Goal: Information Seeking & Learning: Learn about a topic

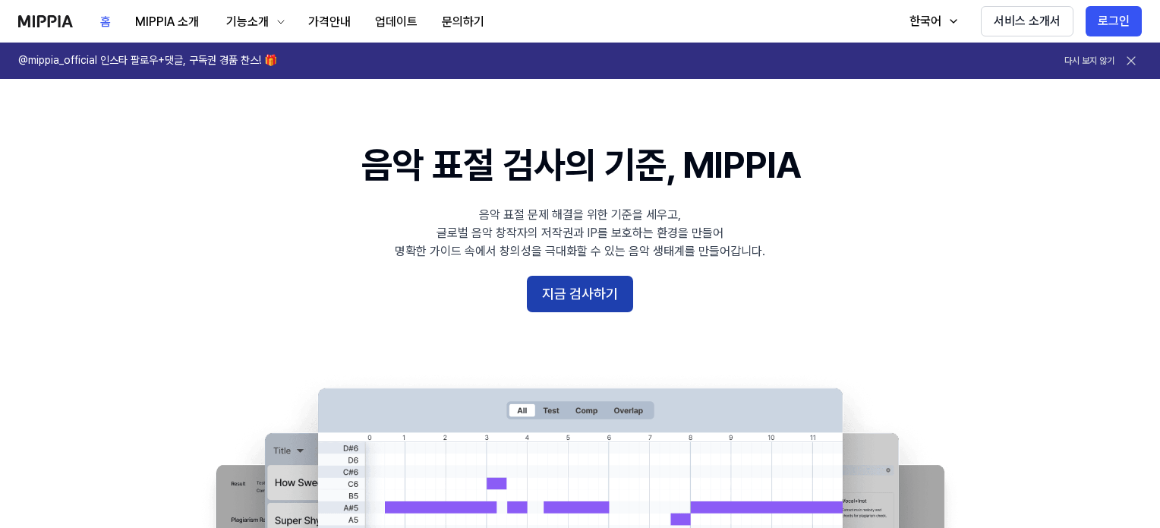
click at [620, 289] on button "지금 검사하기" at bounding box center [580, 294] width 106 height 36
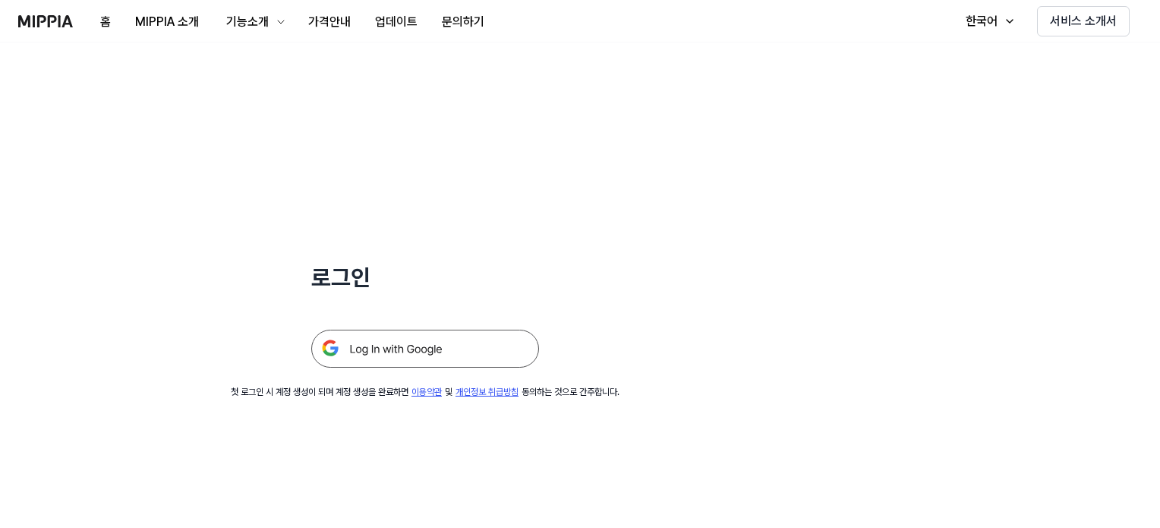
click at [392, 358] on img at bounding box center [425, 349] width 228 height 38
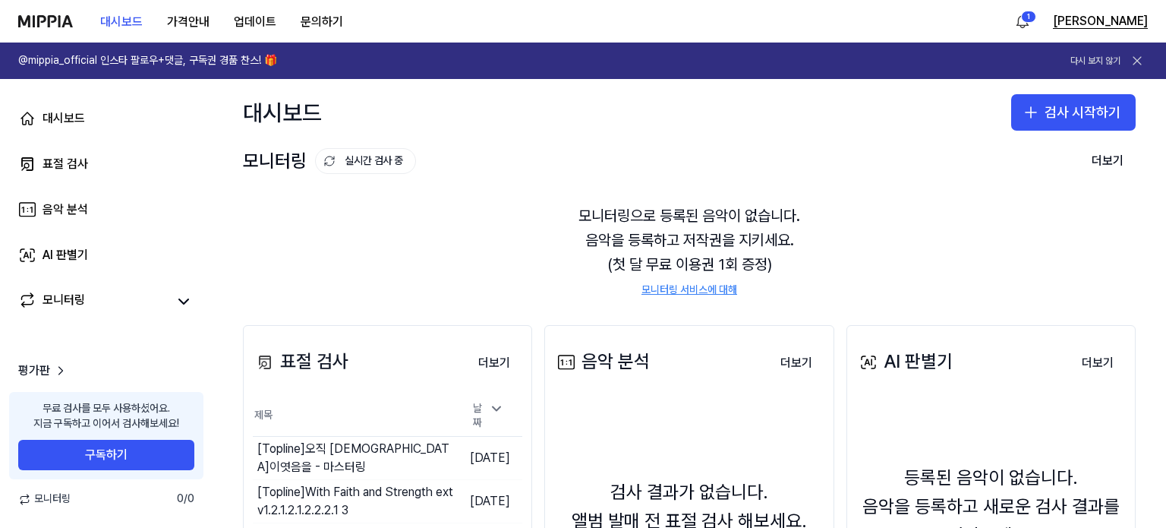
click at [1134, 17] on button "강석진" at bounding box center [1100, 21] width 95 height 18
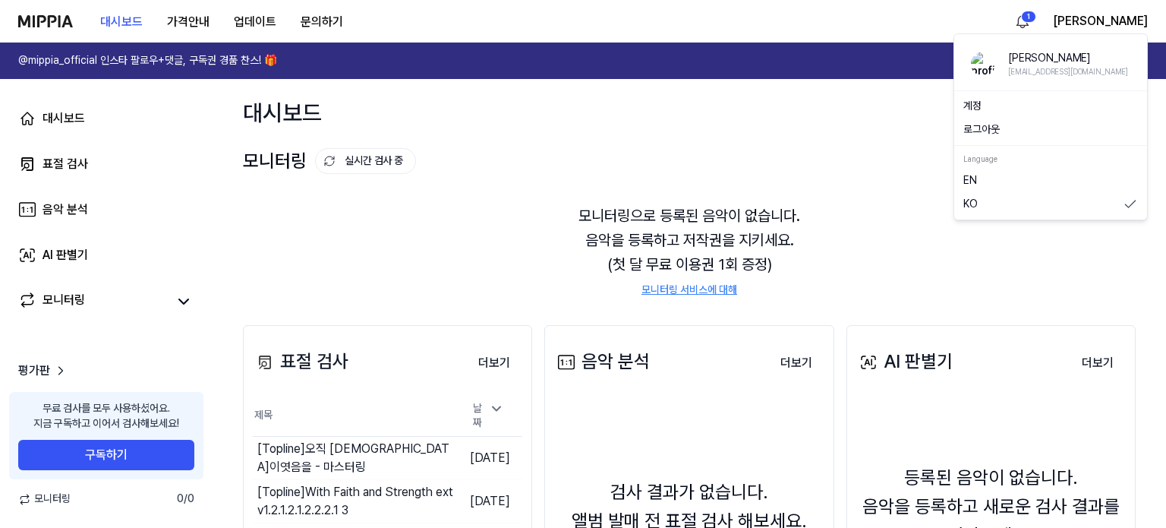
click at [992, 131] on button "로그아웃" at bounding box center [1051, 129] width 175 height 15
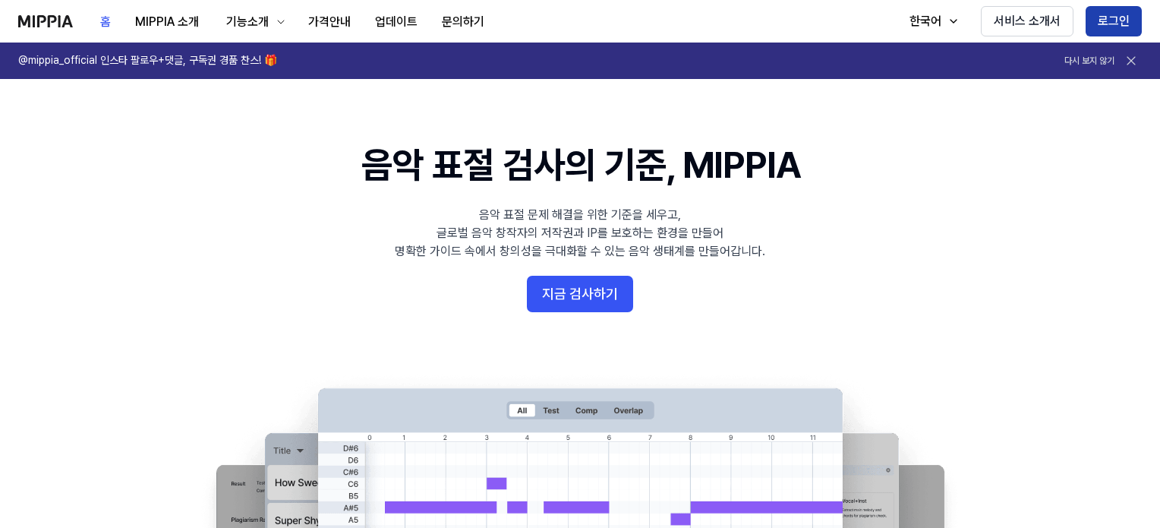
click at [1112, 7] on button "로그인" at bounding box center [1114, 21] width 56 height 30
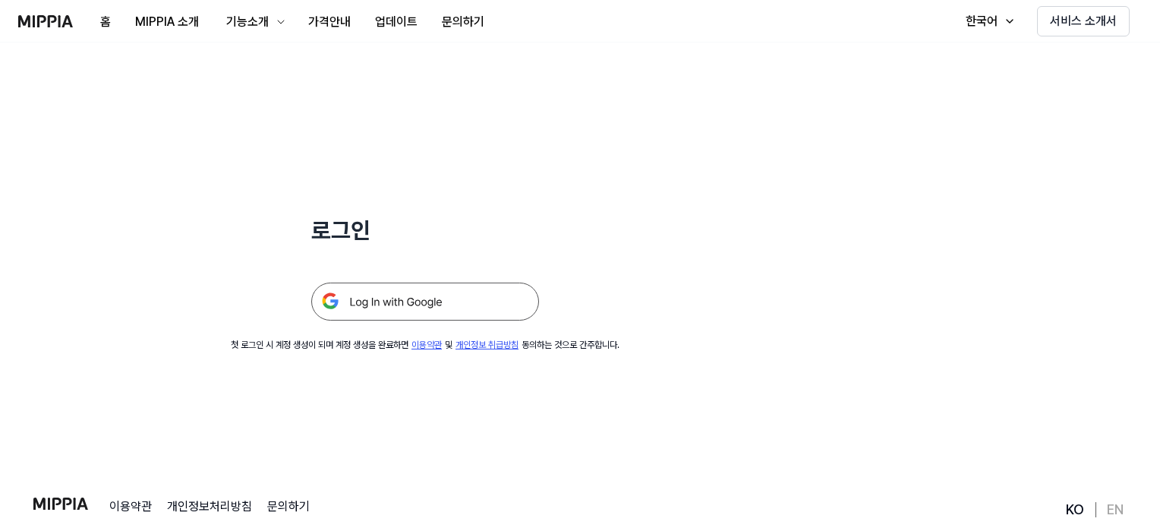
scroll to position [146, 0]
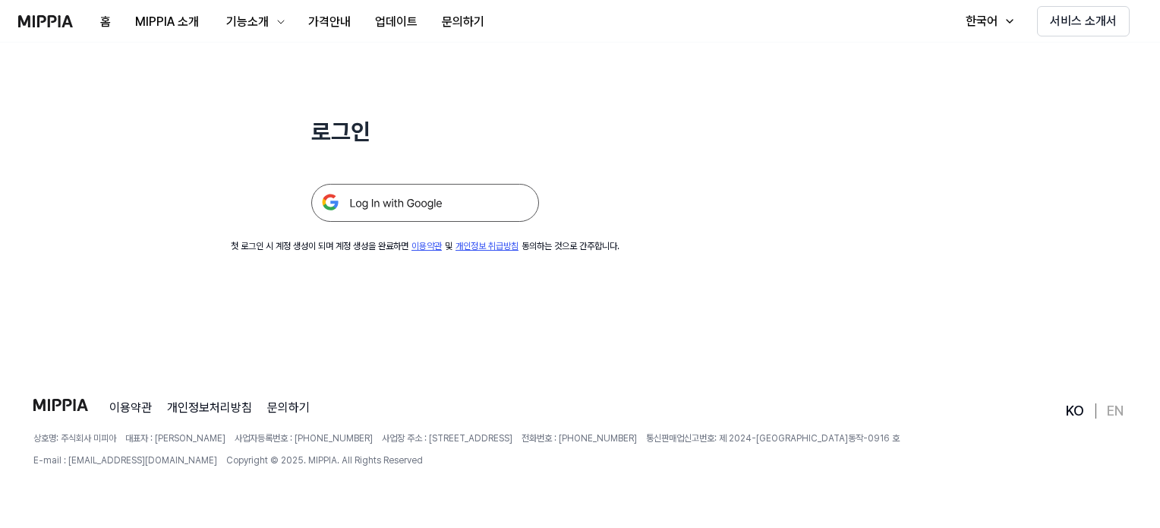
click at [353, 142] on h1 "로그인" at bounding box center [425, 131] width 228 height 32
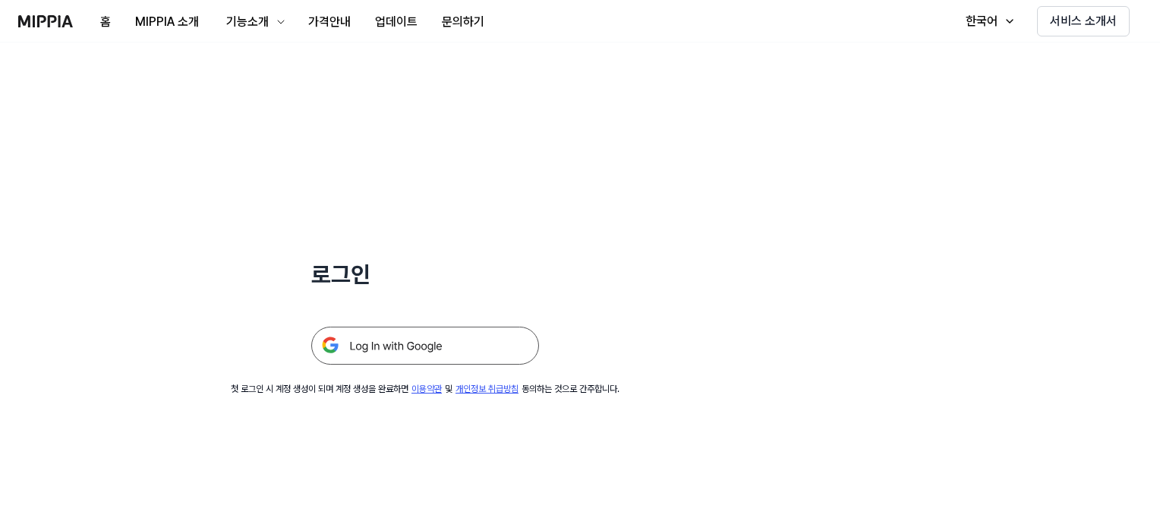
scroll to position [0, 0]
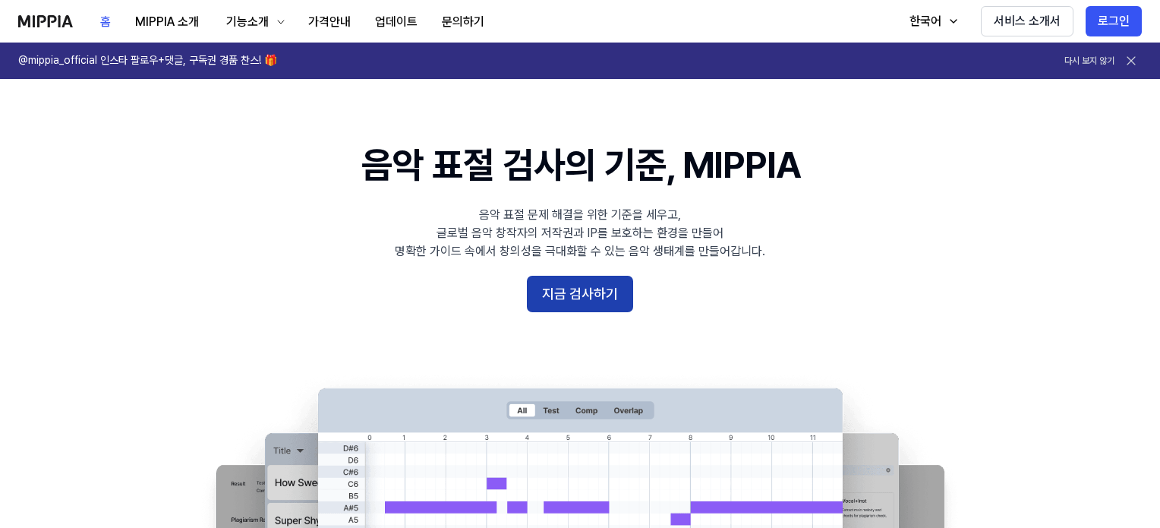
click at [579, 295] on button "지금 검사하기" at bounding box center [580, 294] width 106 height 36
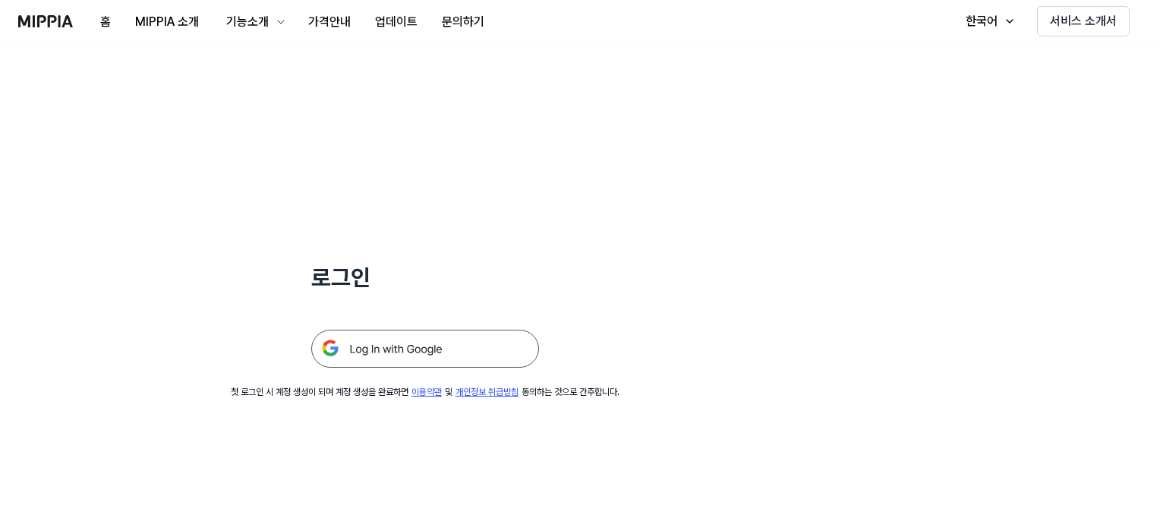
click at [380, 364] on img at bounding box center [425, 349] width 228 height 38
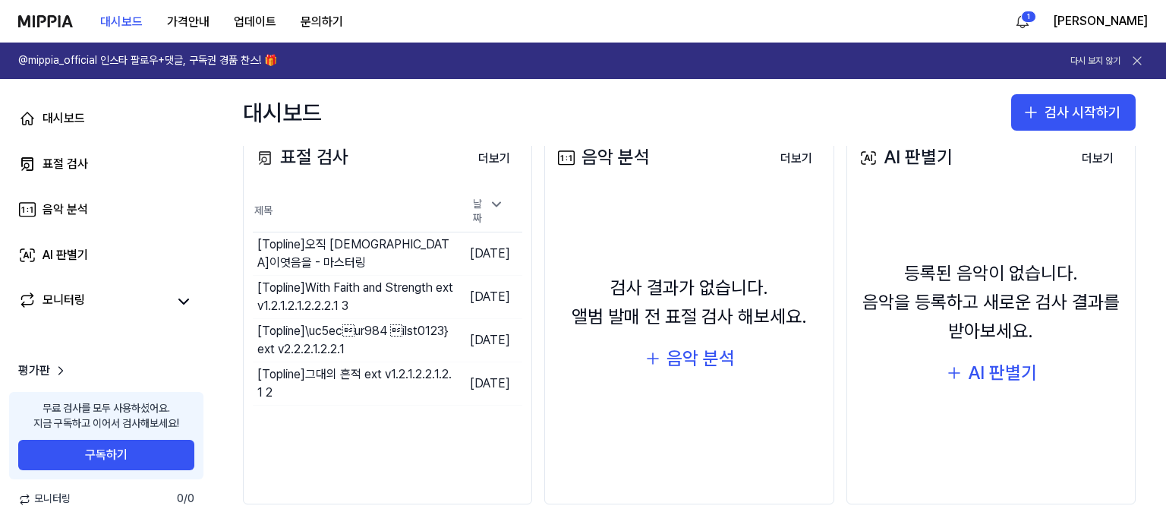
scroll to position [210, 0]
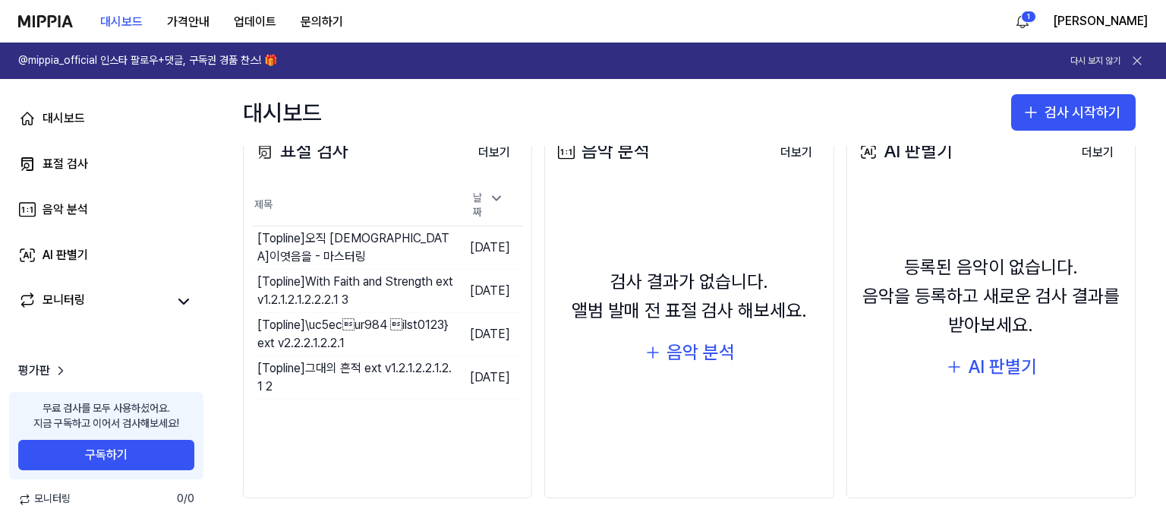
click at [396, 420] on div "표절 검사 더보기 표절 검사 제목 날짜 [Topline] 오직 주님이엿음을 - 마스터링 이동하기 [DATE] [Topline] With Fai…" at bounding box center [387, 307] width 289 height 384
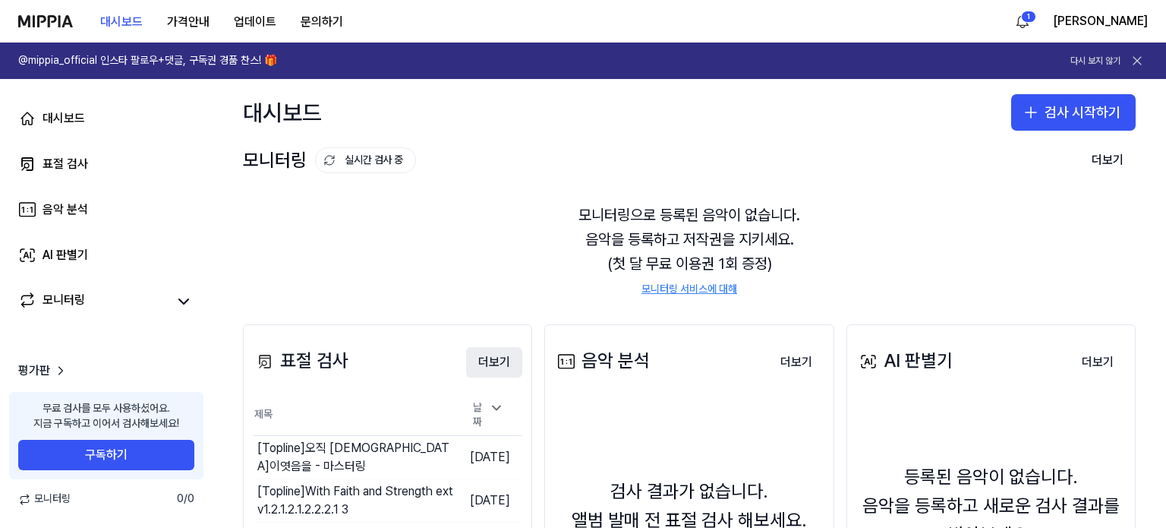
scroll to position [0, 0]
click at [496, 364] on button "더보기" at bounding box center [494, 363] width 56 height 30
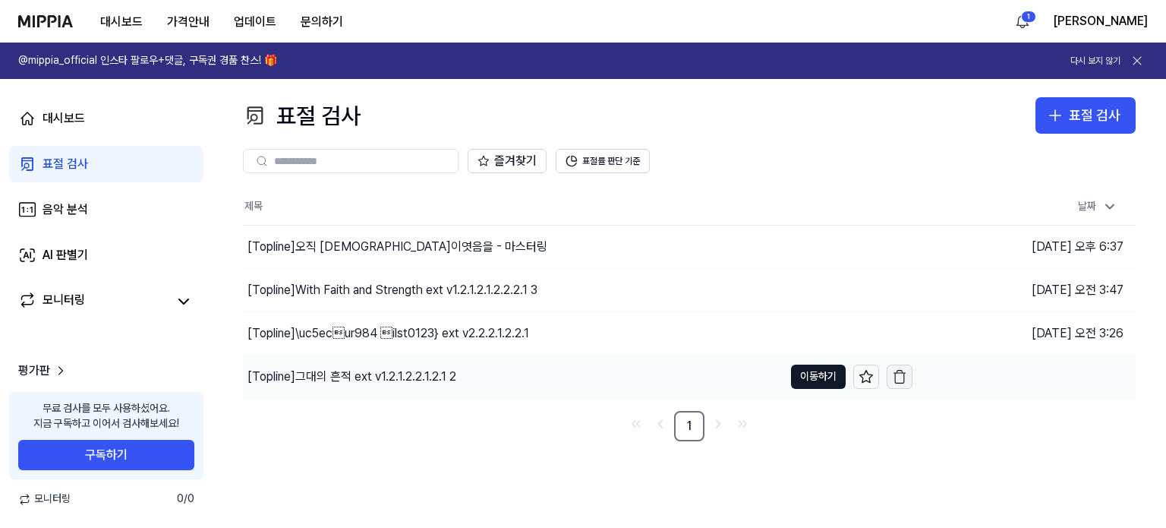
click at [897, 374] on icon "button" at bounding box center [899, 376] width 15 height 15
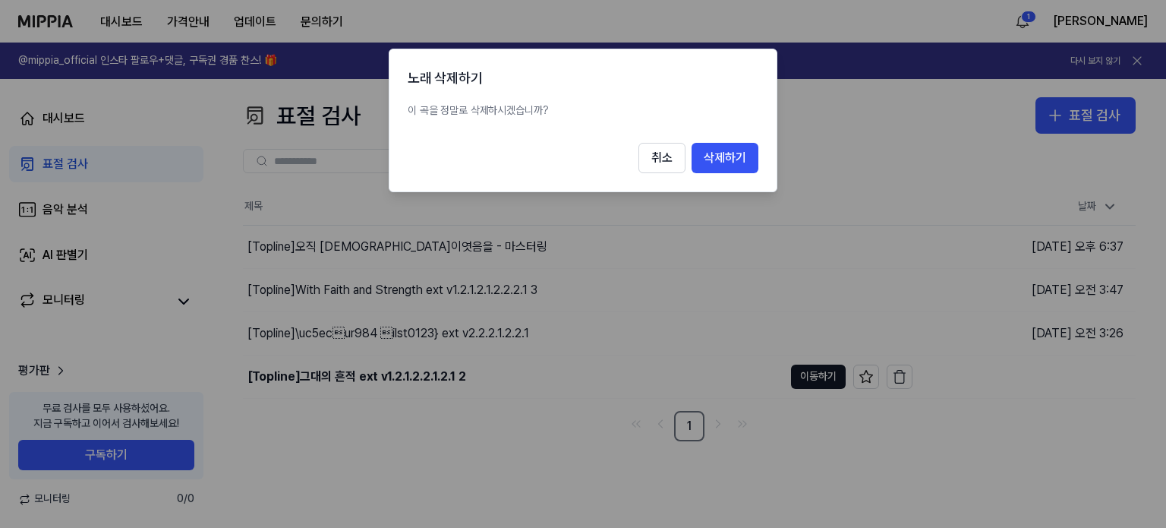
click at [1020, 473] on div at bounding box center [583, 264] width 1166 height 528
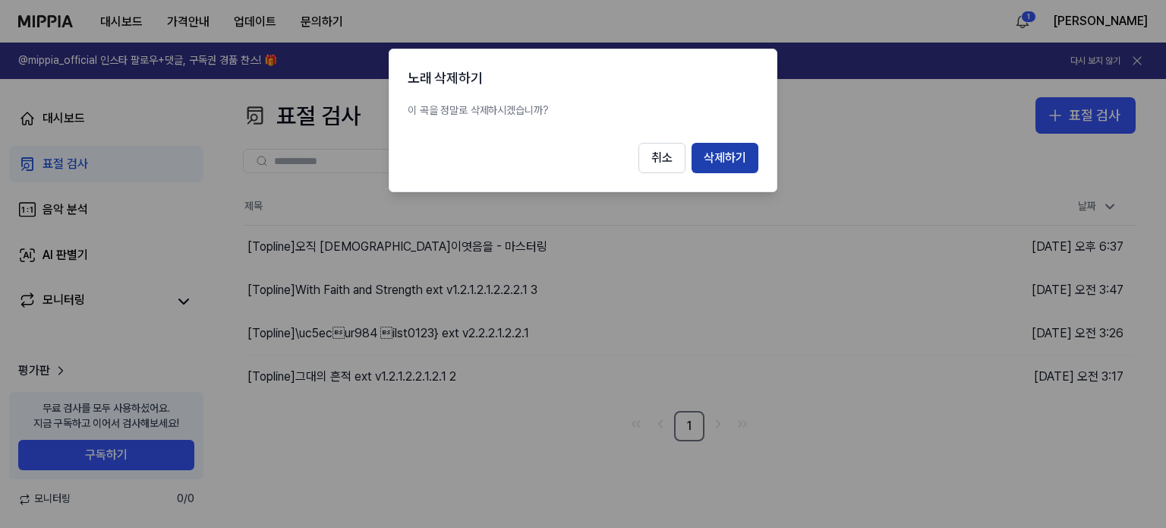
click at [738, 155] on button "삭제하기" at bounding box center [725, 158] width 67 height 30
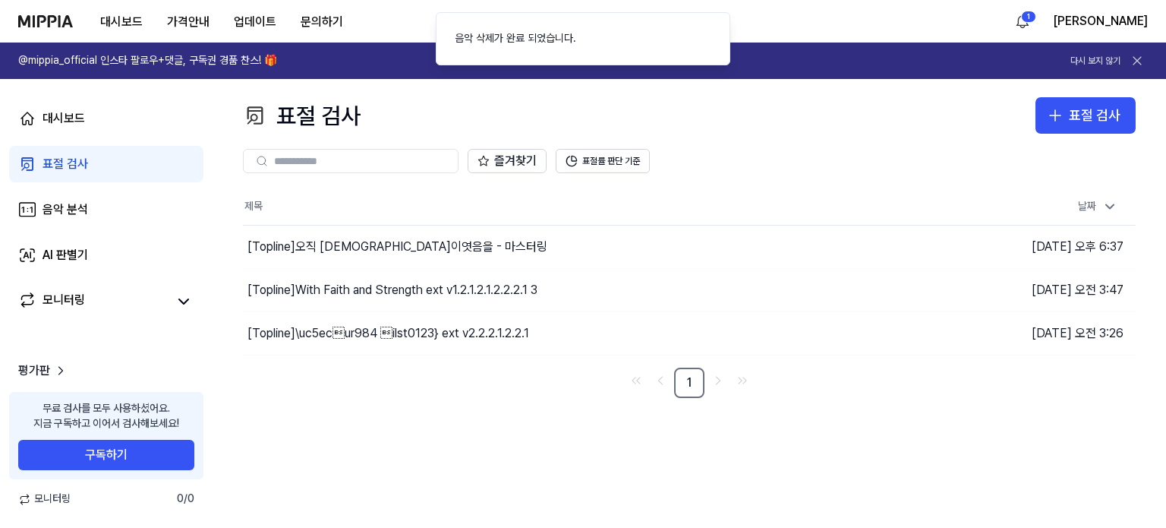
click at [477, 432] on div "표절 검사 표절 검사 표절 검사 음악 분석 AI 판별기 즐겨찾기 표절률 판단 기준 제목 날짜 [Topline] 오직 주님이엿음을 - 마스터링 …" at bounding box center [690, 303] width 954 height 449
click at [1055, 118] on icon "button" at bounding box center [1055, 115] width 0 height 11
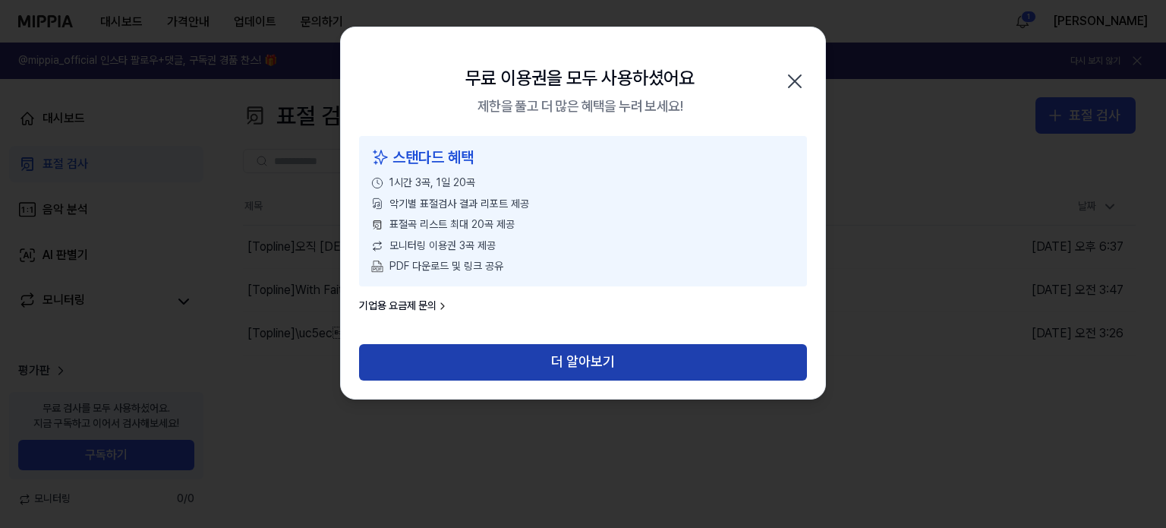
click at [626, 361] on button "더 알아보기" at bounding box center [583, 362] width 448 height 36
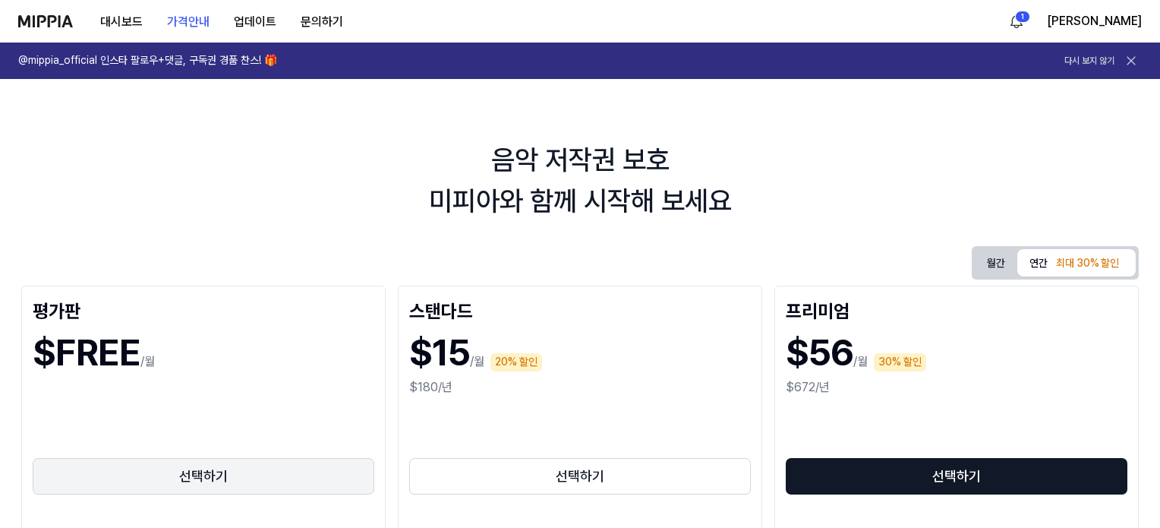
click at [300, 473] on button "선택하기" at bounding box center [204, 476] width 342 height 36
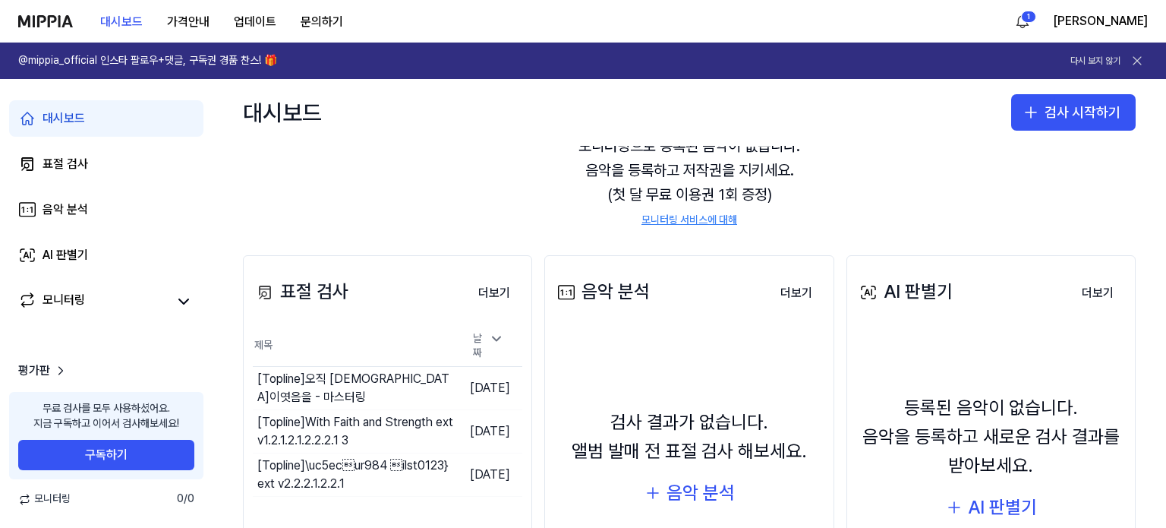
scroll to position [58, 0]
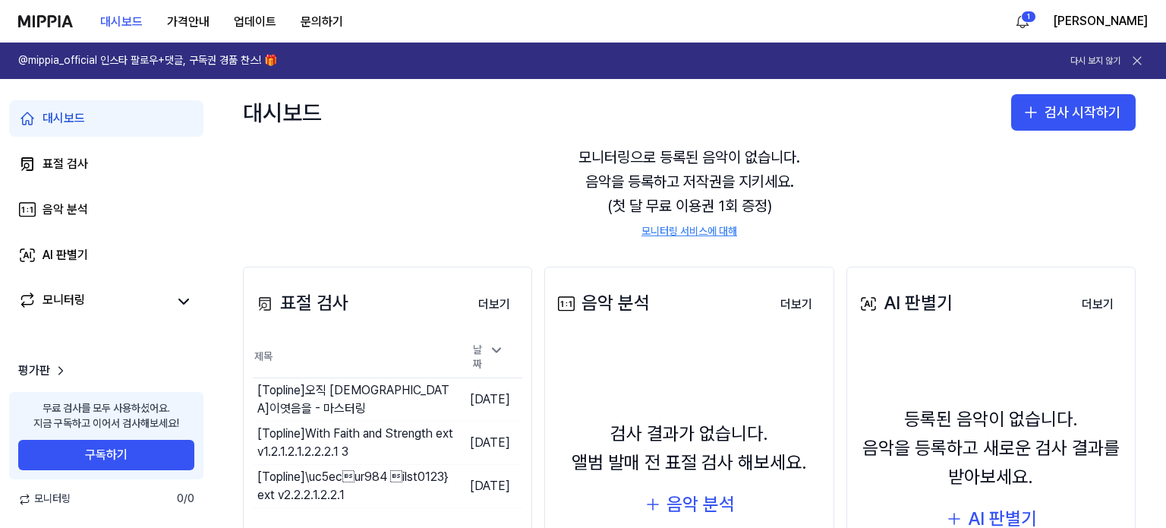
click at [698, 463] on div "검사 결과가 없습니다. 앨범 발매 전 표절 검사 해보세요." at bounding box center [689, 448] width 235 height 58
click at [674, 506] on div "음악 분석" at bounding box center [701, 504] width 68 height 29
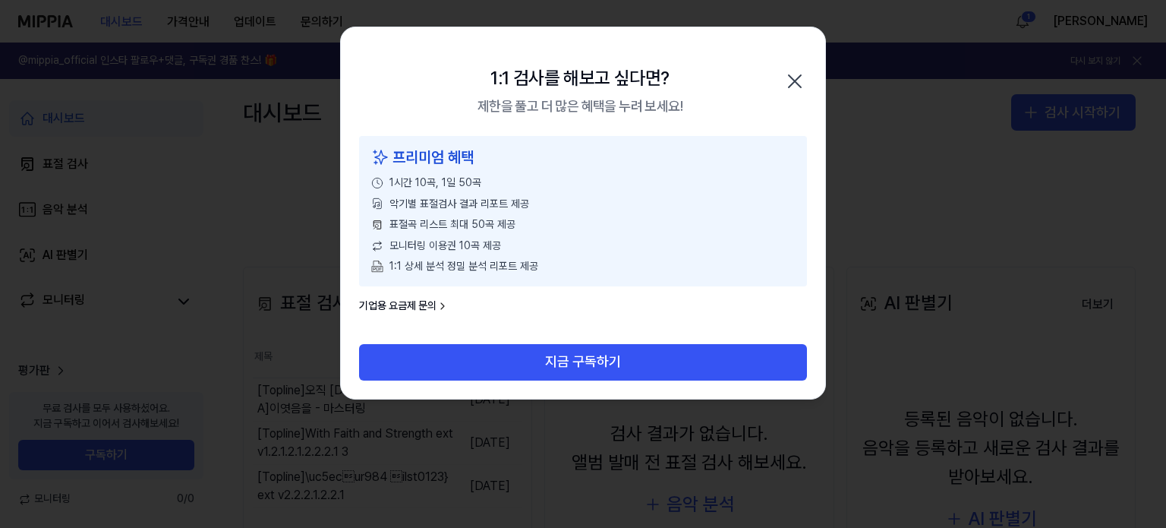
click at [415, 300] on link "기업용 요금제 문의" at bounding box center [404, 305] width 90 height 15
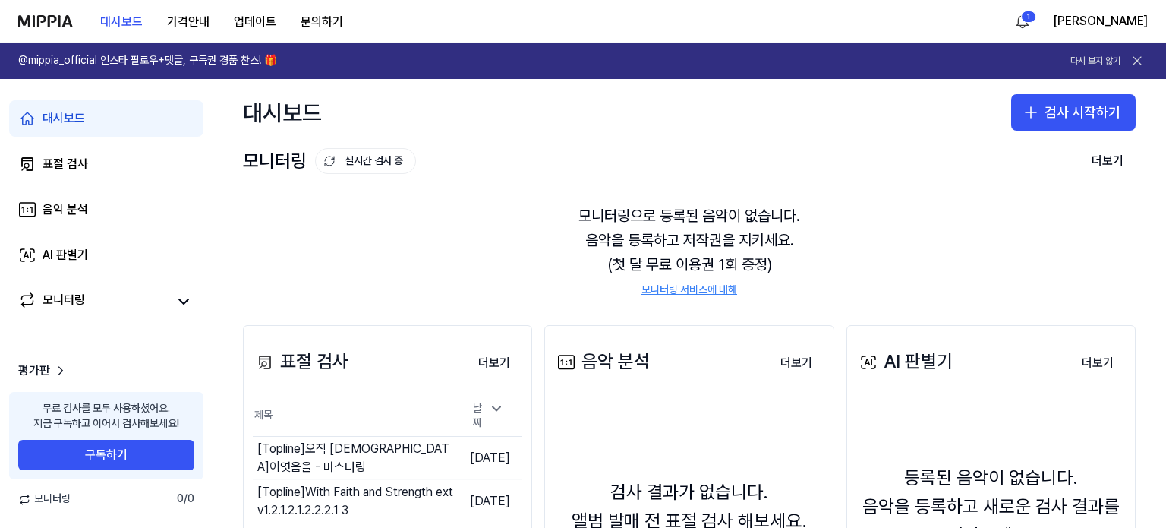
click at [573, 230] on div "모니터링으로 등록된 음악이 없습니다. 음악을 등록하고 저작권을 지키세요. (첫 달 무료 이용권 1회 증정) 모니터링 서비스에 대해" at bounding box center [689, 250] width 893 height 131
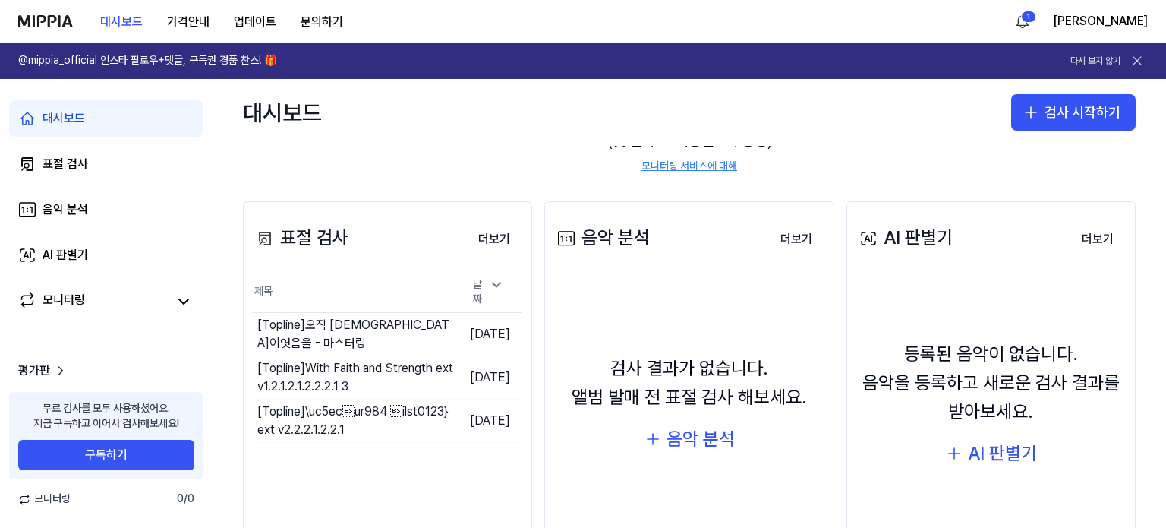
scroll to position [0, 0]
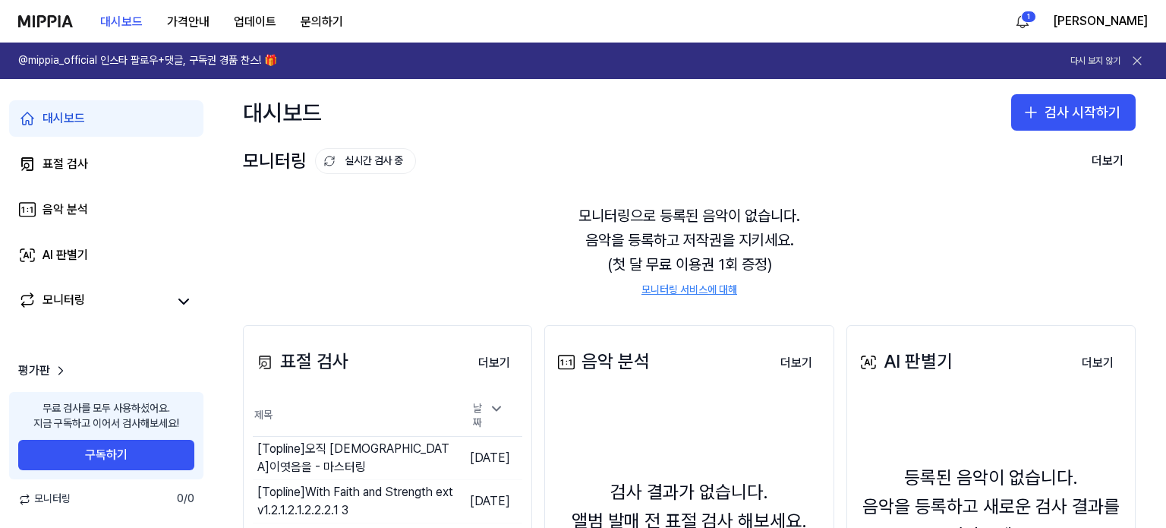
click at [670, 194] on div "모니터링으로 등록된 음악이 없습니다. 음악을 등록하고 저작권을 지키세요. (첫 달 무료 이용권 1회 증정) 모니터링 서비스에 대해" at bounding box center [689, 250] width 893 height 131
click at [706, 279] on div "모니터링으로 등록된 음악이 없습니다. 음악을 등록하고 저작권을 지키세요. (첫 달 무료 이용권 1회 증정) 모니터링 서비스에 대해" at bounding box center [689, 250] width 893 height 131
click at [699, 291] on link "모니터링 서비스에 대해" at bounding box center [690, 289] width 96 height 15
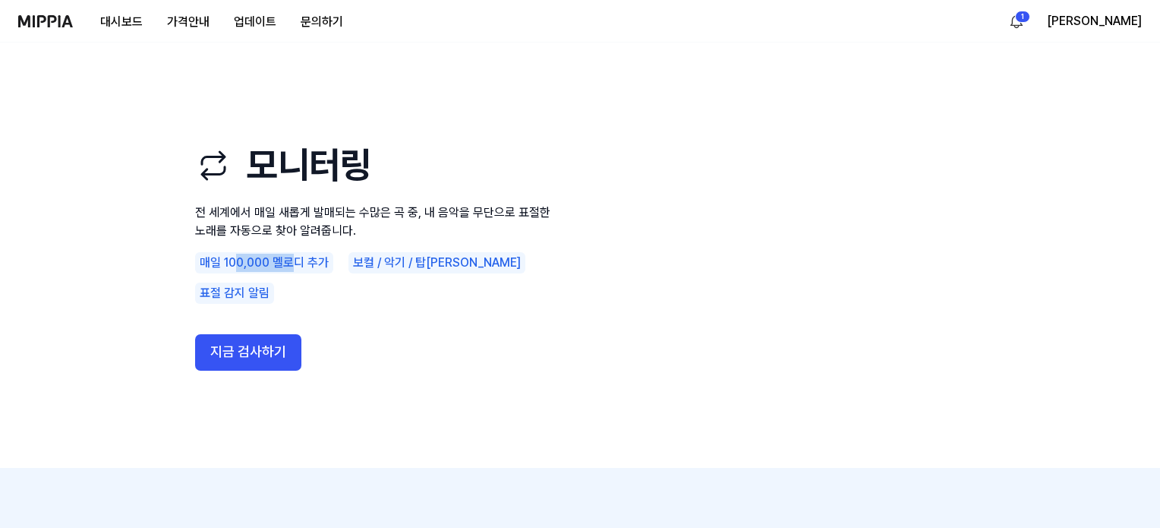
drag, startPoint x: 235, startPoint y: 273, endPoint x: 289, endPoint y: 272, distance: 54.7
click at [289, 272] on div "매일 100,000 멜로디 추가" at bounding box center [264, 262] width 138 height 21
click at [289, 273] on div "매일 100,000 멜로디 추가" at bounding box center [264, 262] width 138 height 21
drag, startPoint x: 440, startPoint y: 274, endPoint x: 472, endPoint y: 272, distance: 32.0
click at [472, 272] on div "매일 100,000 멜로디 추가 보컬 / 악기 / 탑라인 표절 감지 알림" at bounding box center [377, 278] width 364 height 52
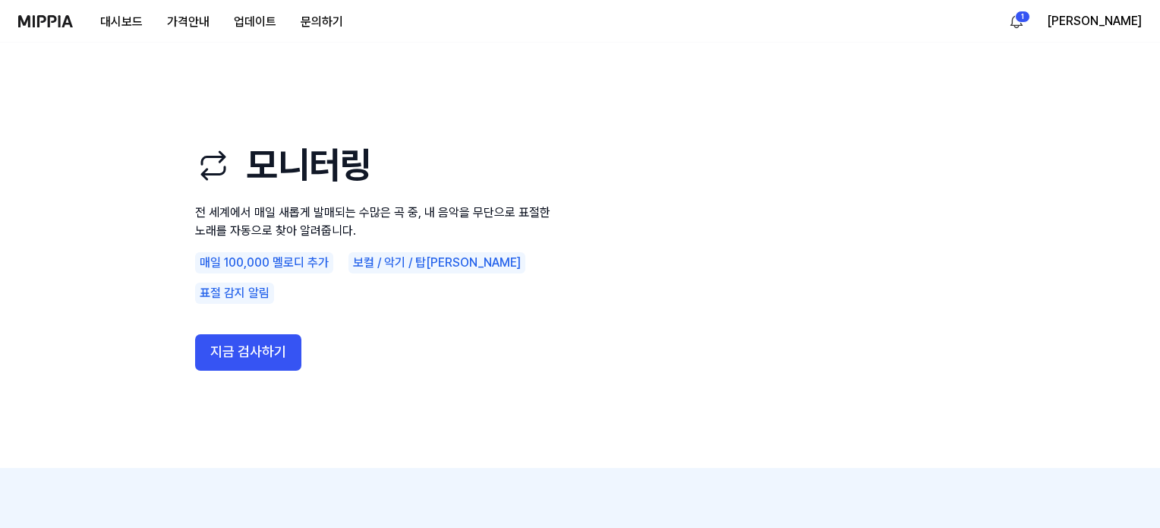
click at [274, 282] on div "표절 감지 알림" at bounding box center [234, 292] width 79 height 21
click at [273, 349] on button "지금 검사하기" at bounding box center [248, 352] width 106 height 36
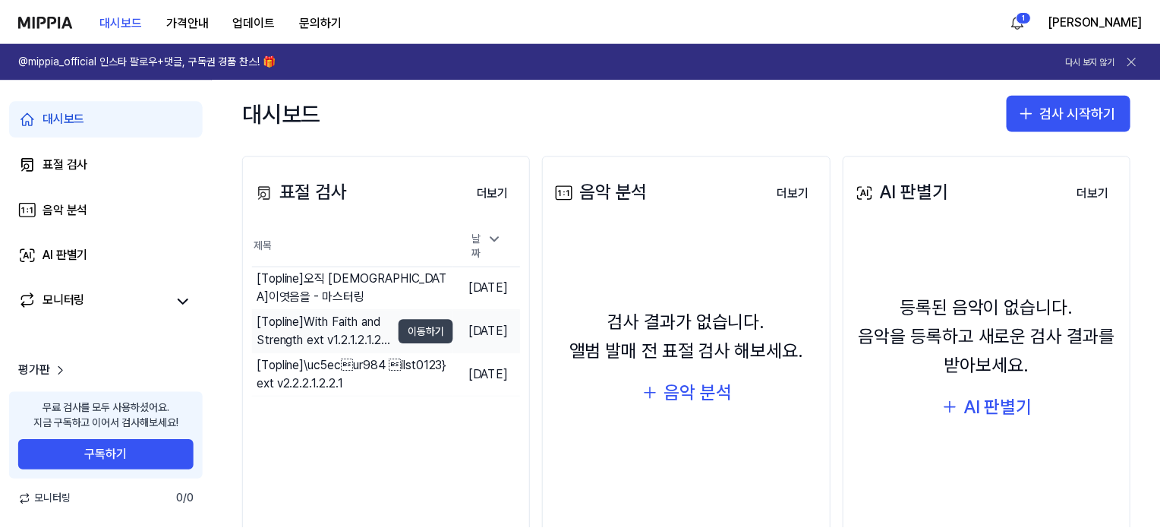
scroll to position [210, 0]
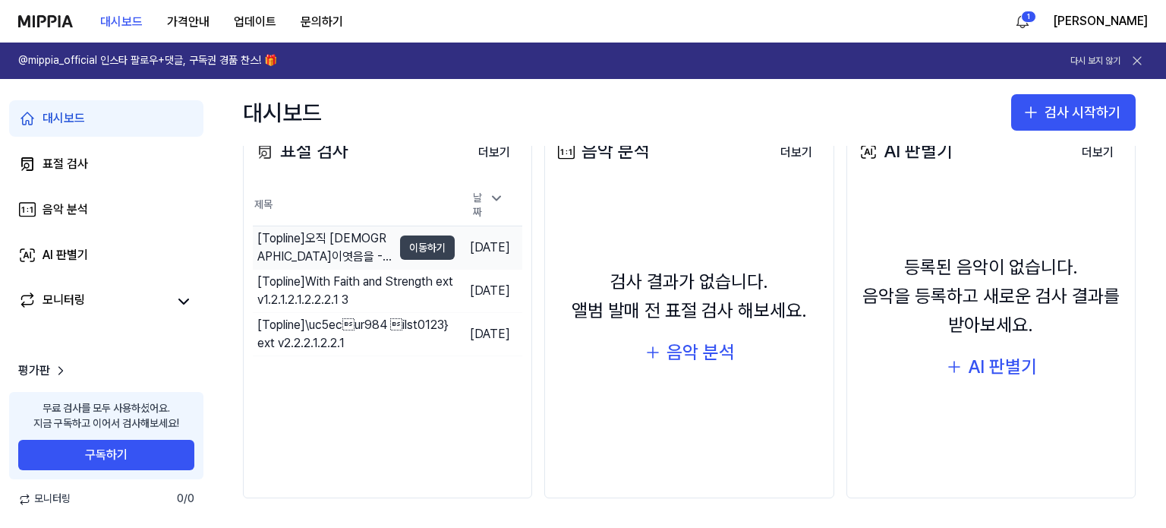
click at [400, 244] on button "이동하기" at bounding box center [427, 247] width 55 height 24
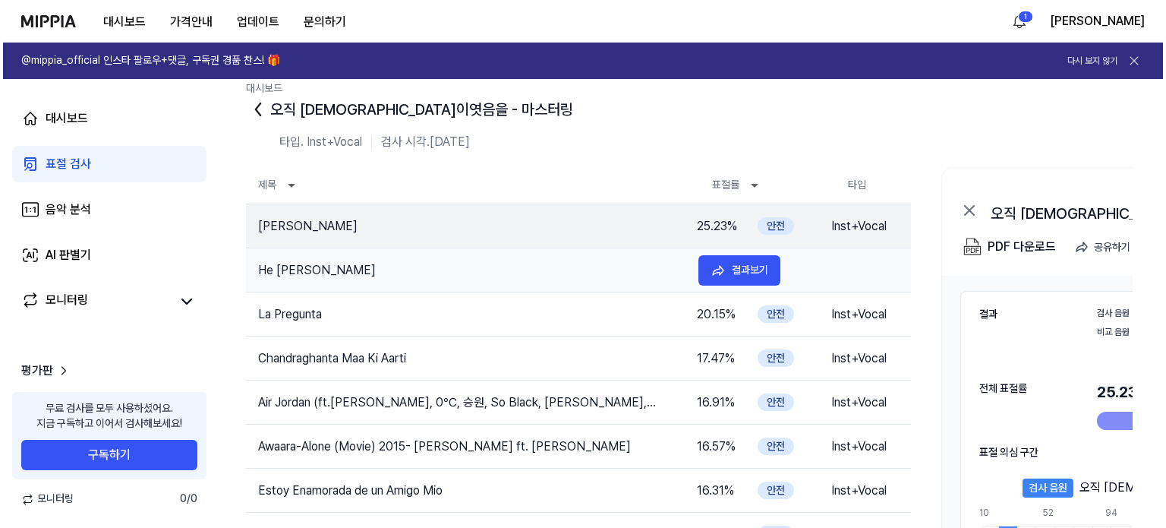
scroll to position [0, 0]
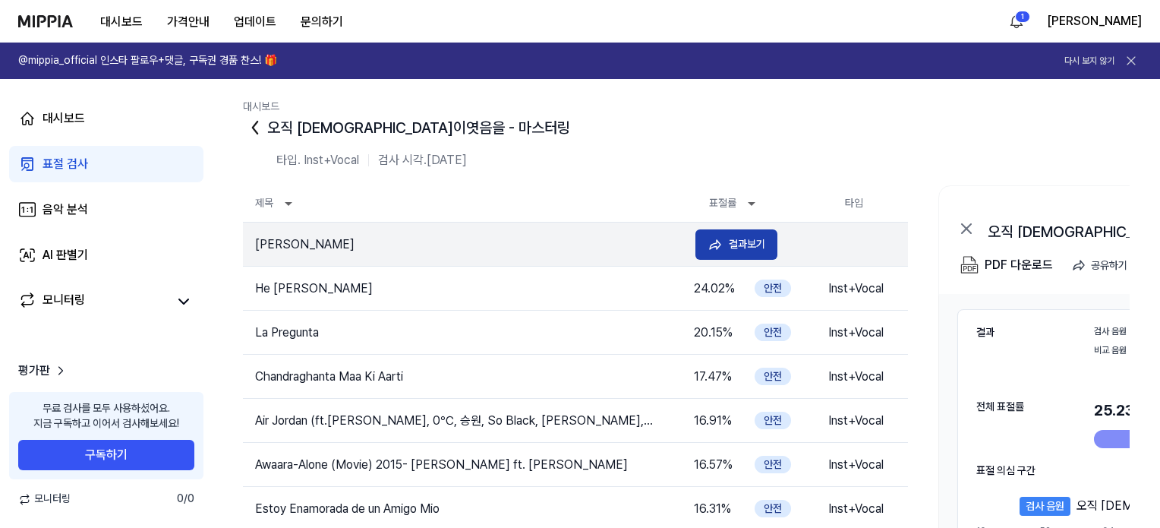
click at [738, 241] on div "결과보기" at bounding box center [747, 243] width 36 height 17
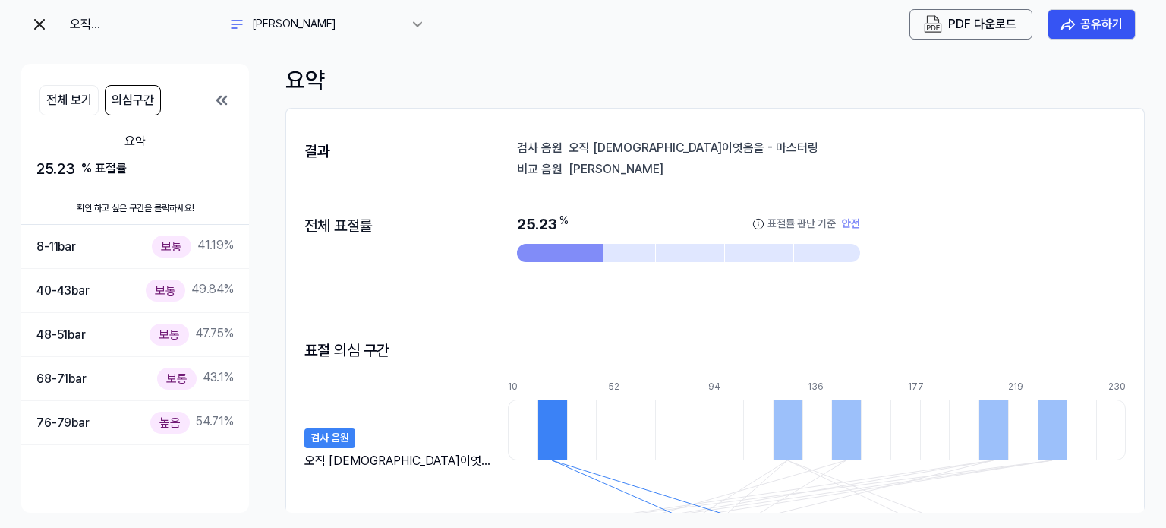
click at [39, 24] on img at bounding box center [39, 24] width 18 height 18
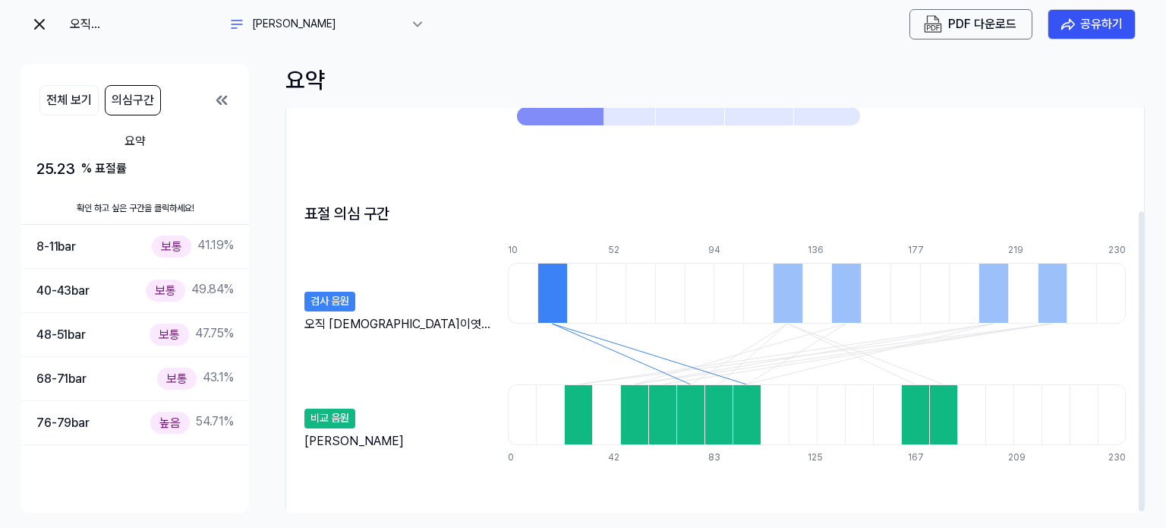
scroll to position [138, 0]
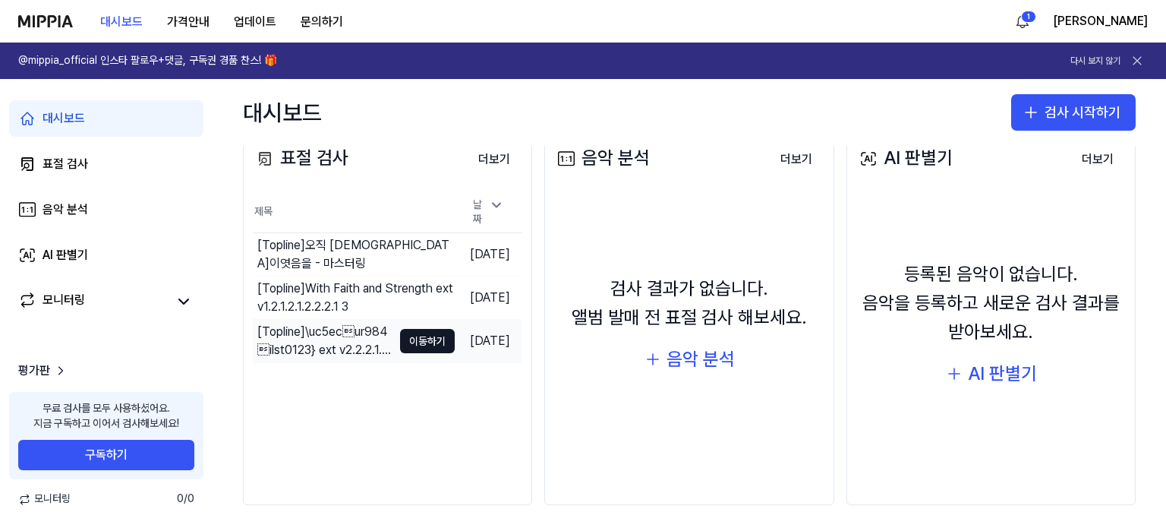
scroll to position [210, 0]
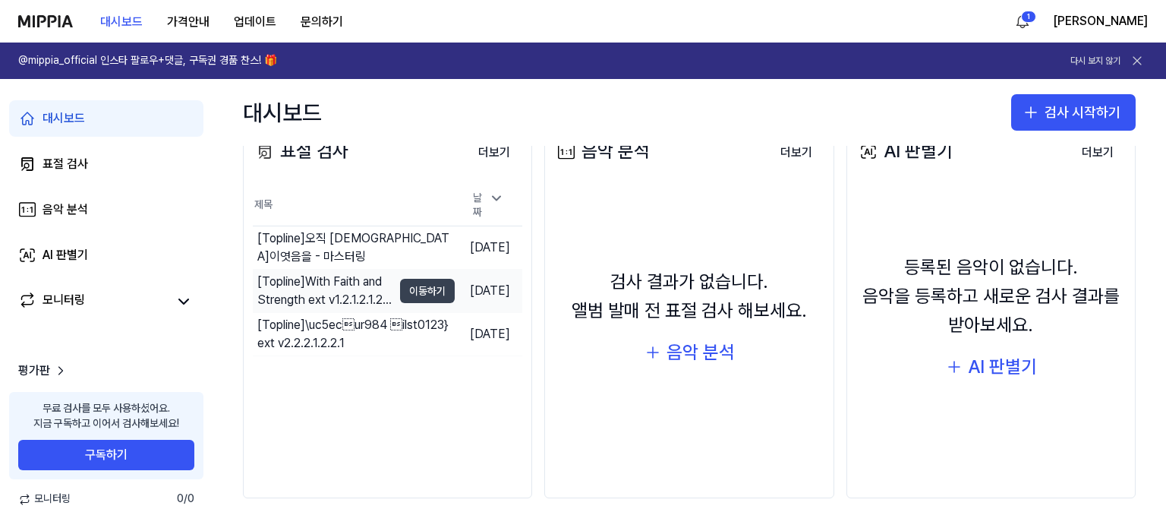
click at [412, 285] on button "이동하기" at bounding box center [427, 291] width 55 height 24
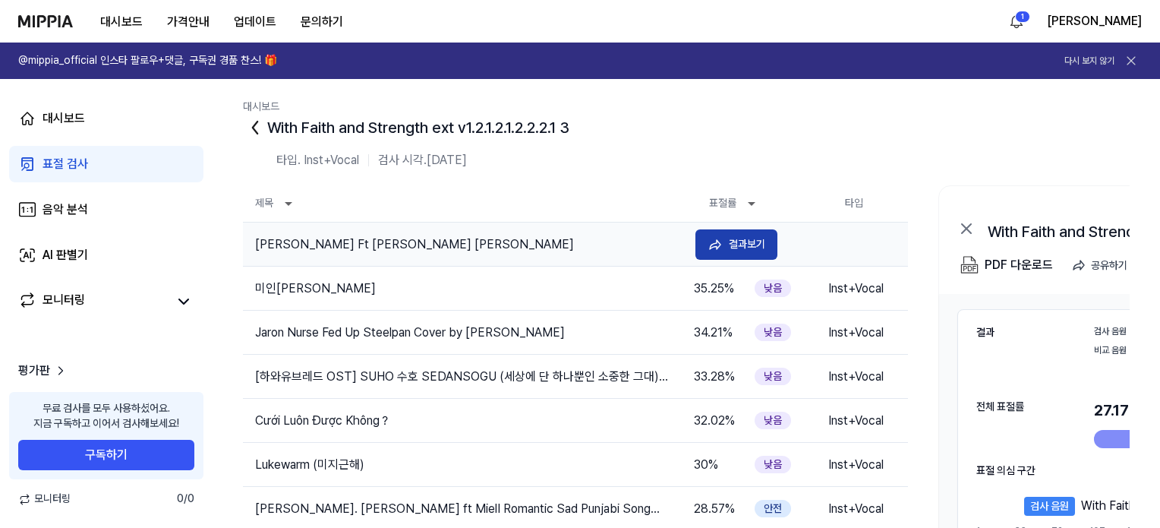
click at [761, 239] on div "결과보기" at bounding box center [747, 243] width 36 height 17
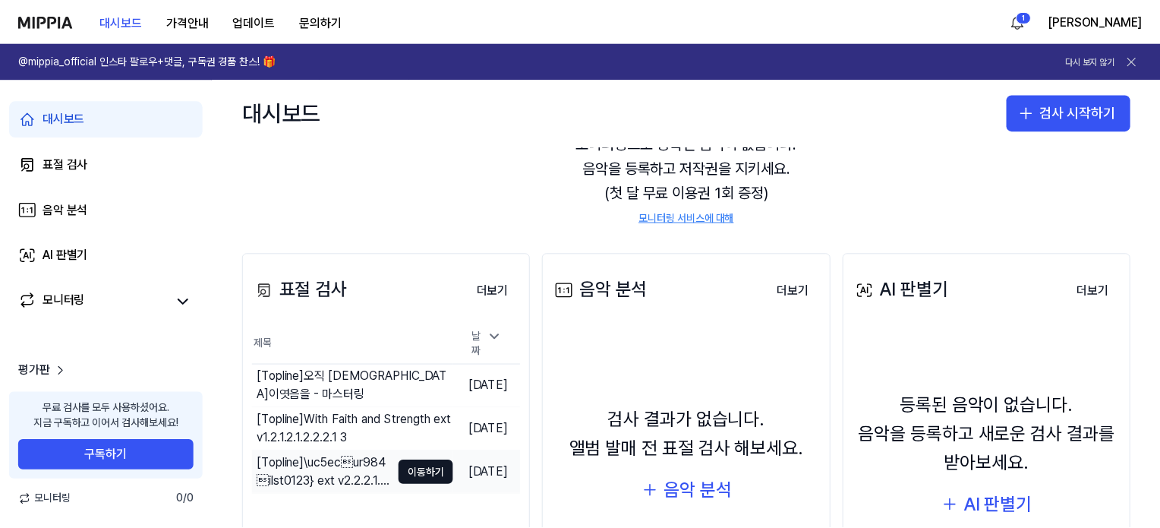
scroll to position [76, 0]
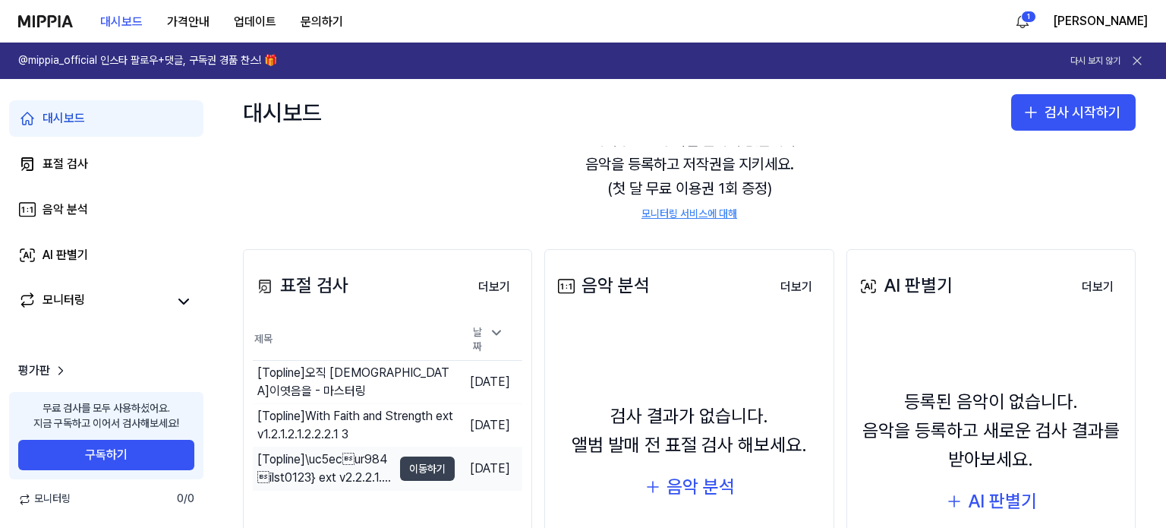
click at [406, 458] on button "이동하기" at bounding box center [427, 468] width 55 height 24
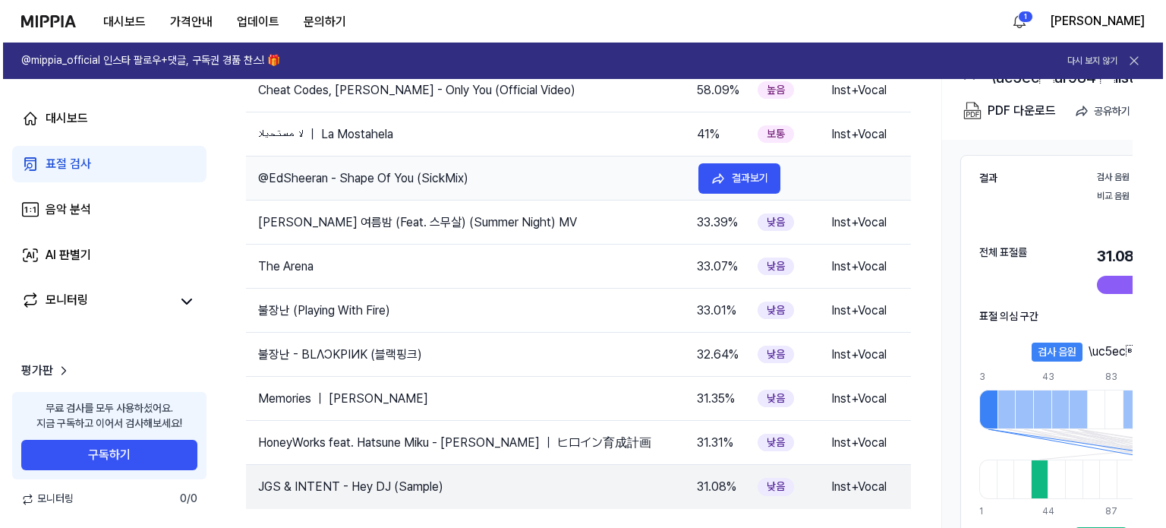
scroll to position [0, 0]
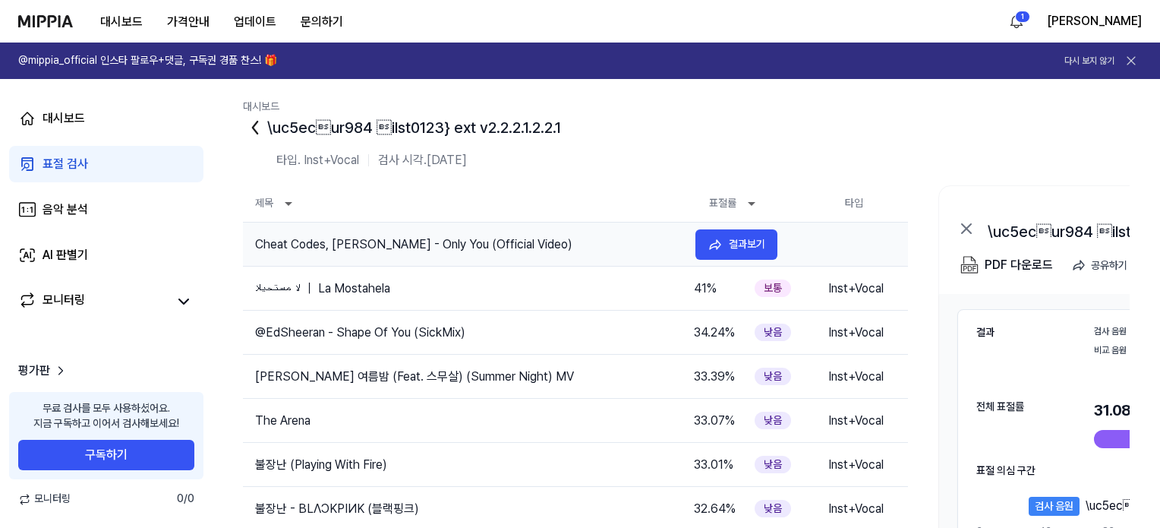
click at [580, 251] on td "Cheat Codes, [PERSON_NAME] - Only You (Official Video)" at bounding box center [463, 244] width 440 height 18
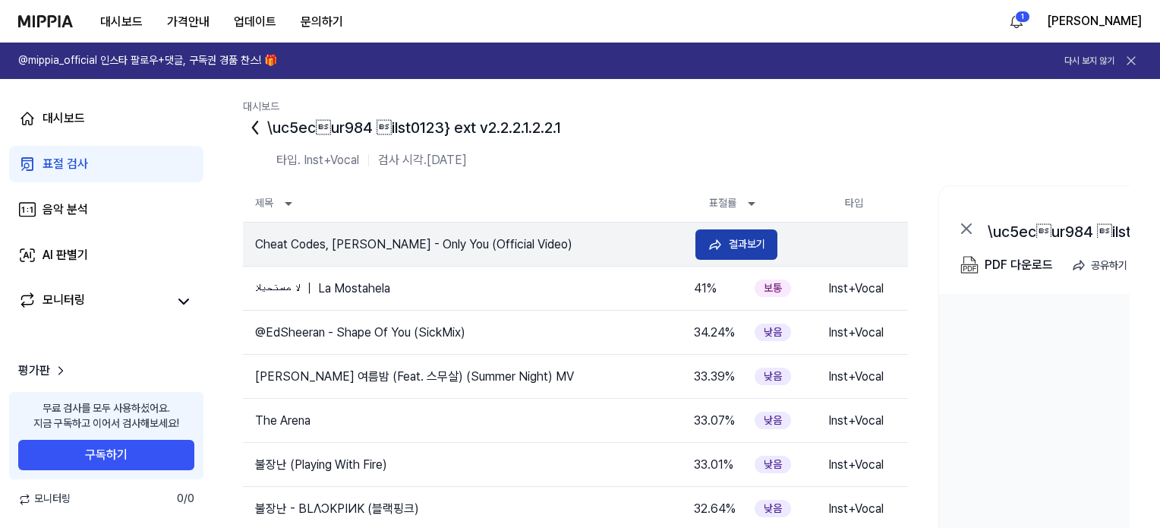
click at [705, 249] on button "결과보기" at bounding box center [737, 244] width 82 height 30
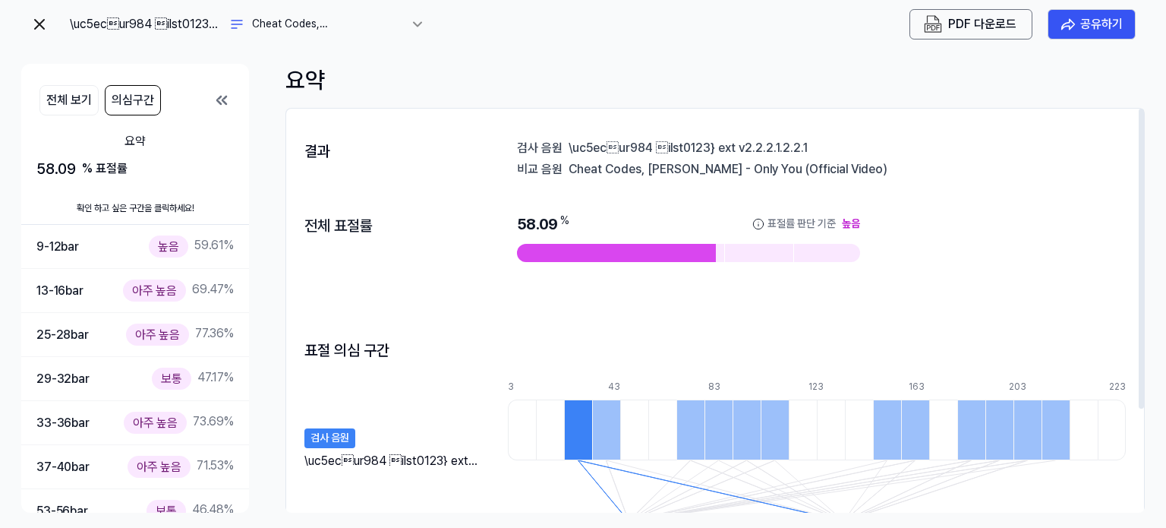
click at [612, 146] on div "\uc5ecur984 ilst0123} ext v2.2.2.1.2.2.1" at bounding box center [847, 146] width 557 height 15
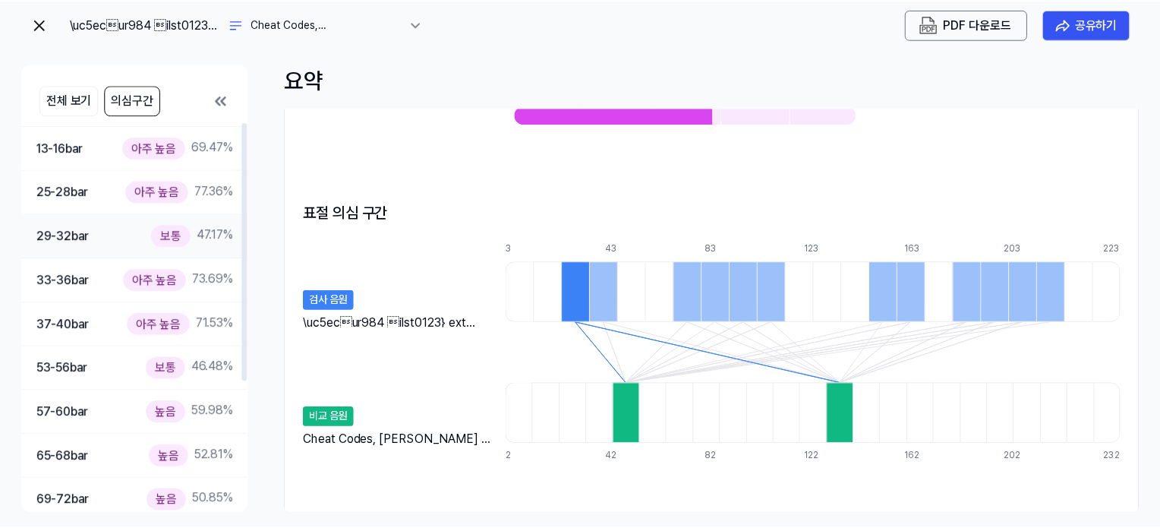
scroll to position [152, 0]
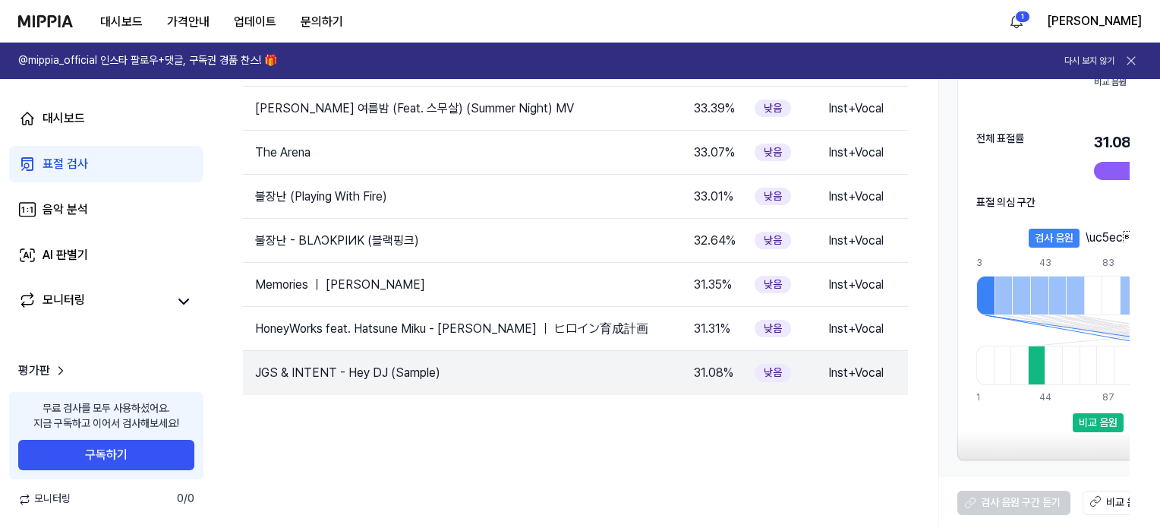
scroll to position [276, 0]
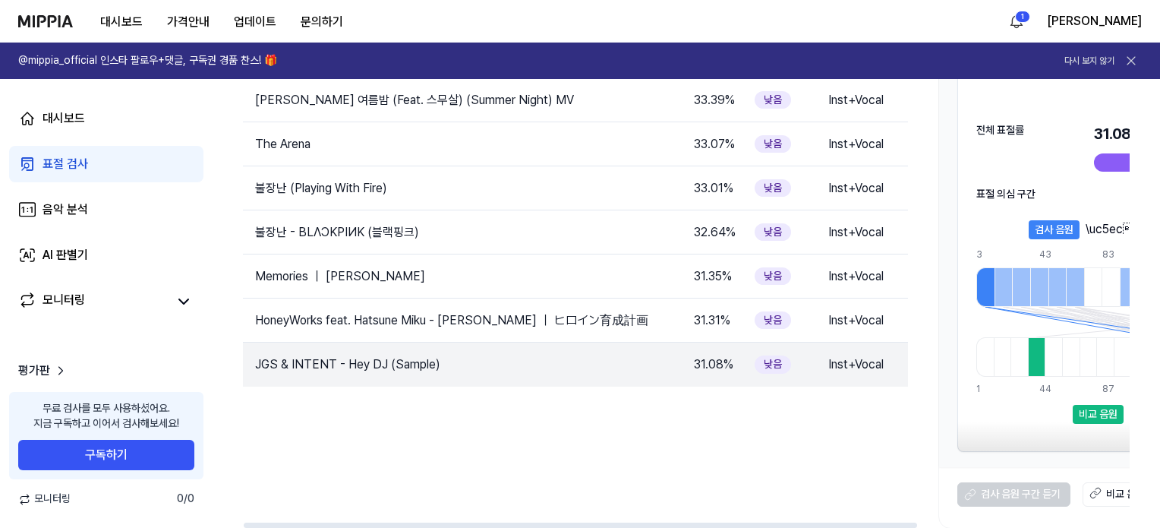
click at [994, 491] on div "검사 음원 구간 듣기 비교 음원 구간 듣기" at bounding box center [1173, 494] width 469 height 55
click at [137, 296] on link "모니터링" at bounding box center [92, 301] width 149 height 21
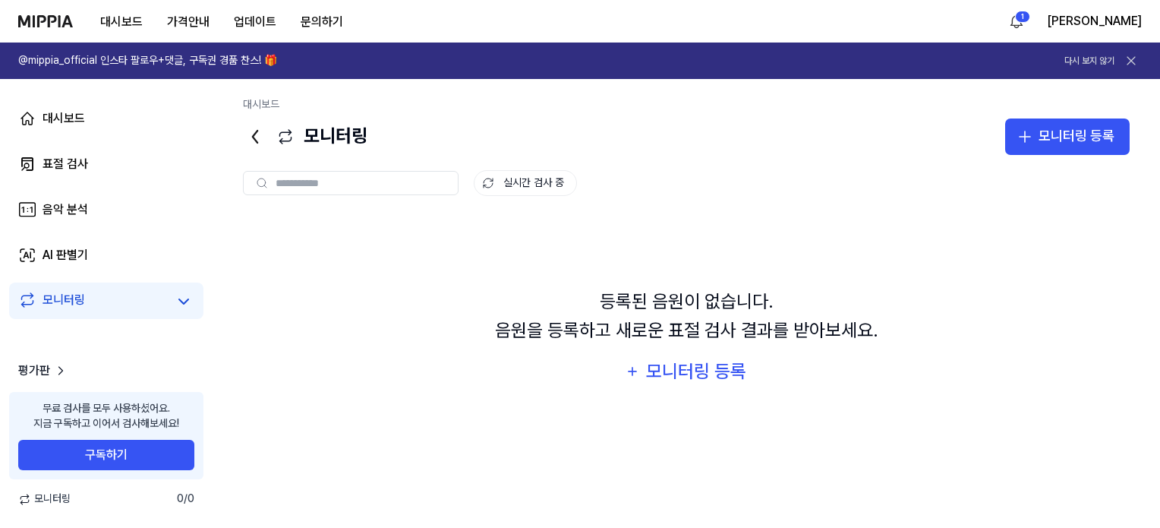
scroll to position [0, 0]
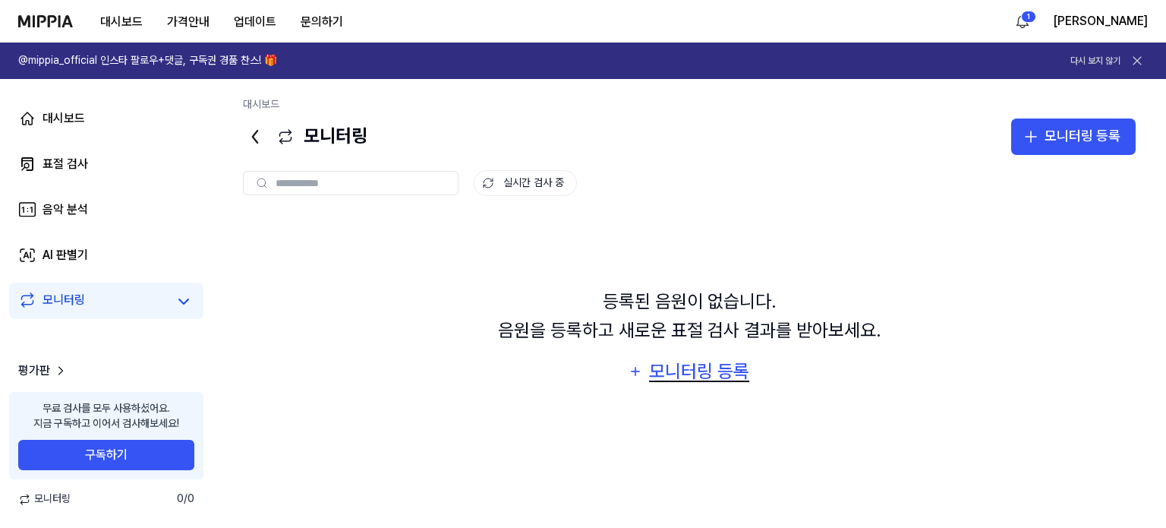
click at [737, 363] on div "모니터링 등록" at bounding box center [699, 371] width 103 height 29
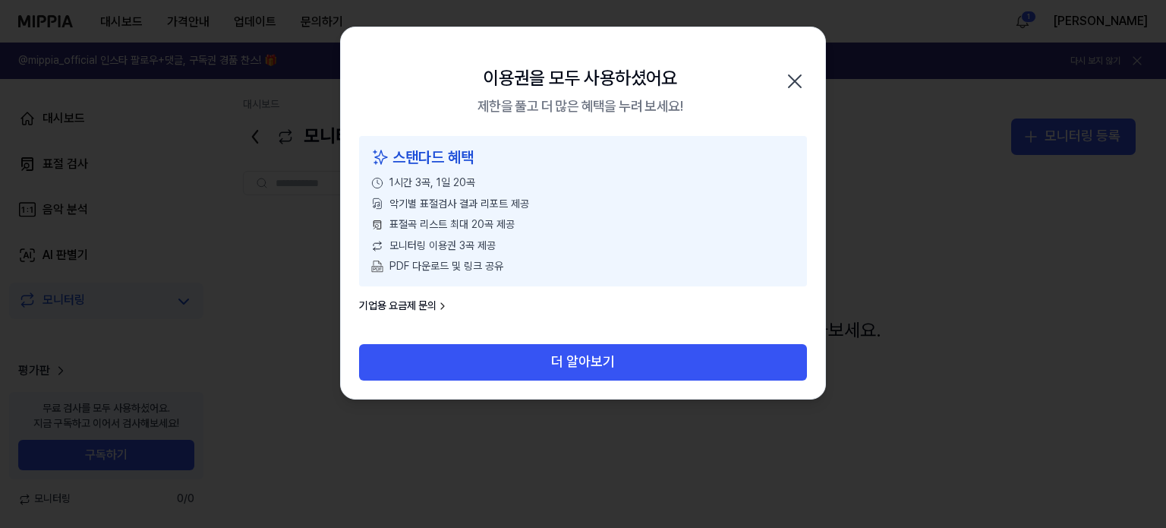
click at [800, 80] on icon "button" at bounding box center [795, 81] width 24 height 24
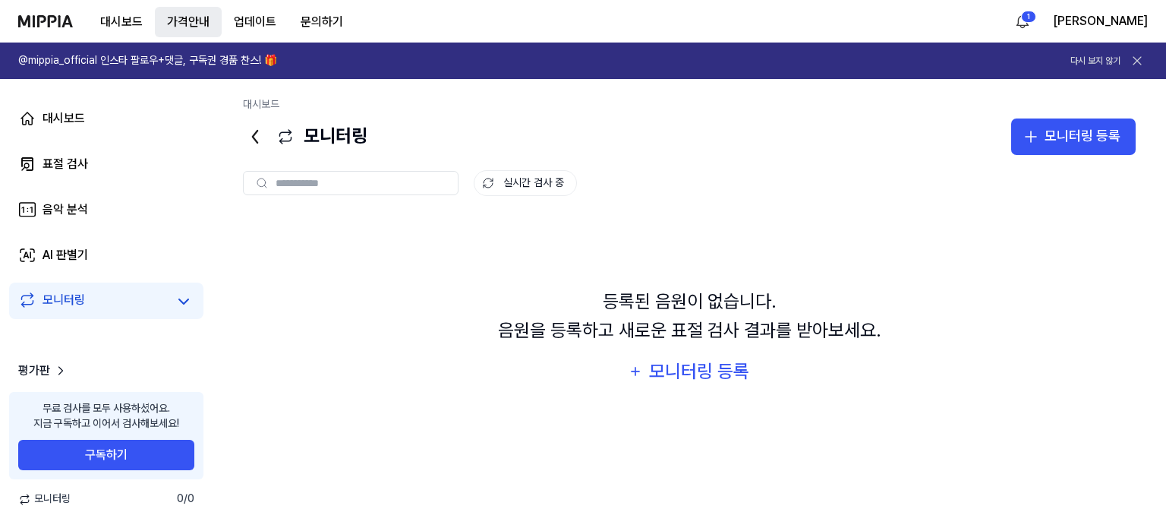
click at [176, 20] on button "가격안내" at bounding box center [188, 22] width 67 height 30
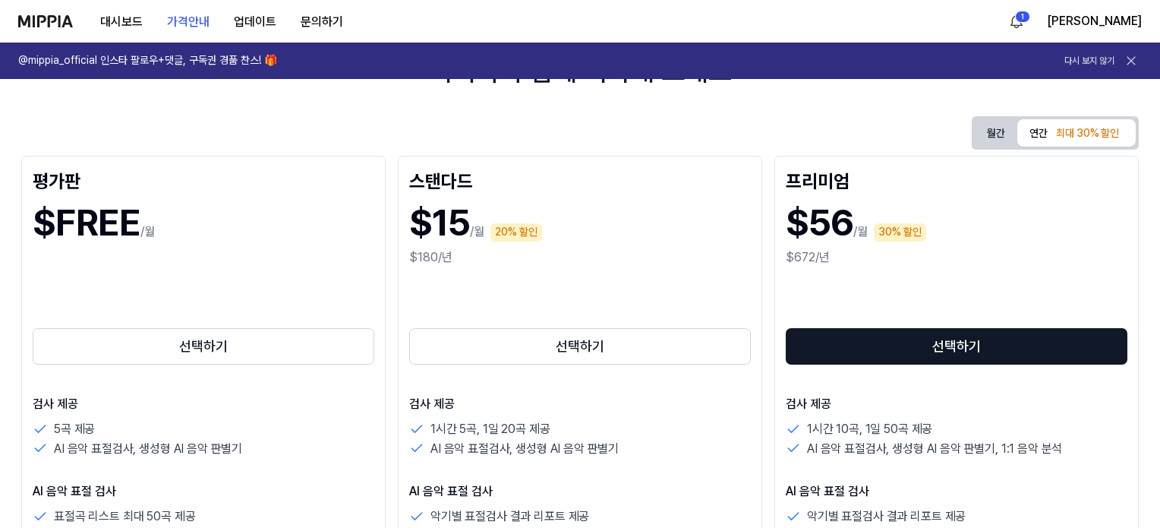
scroll to position [152, 0]
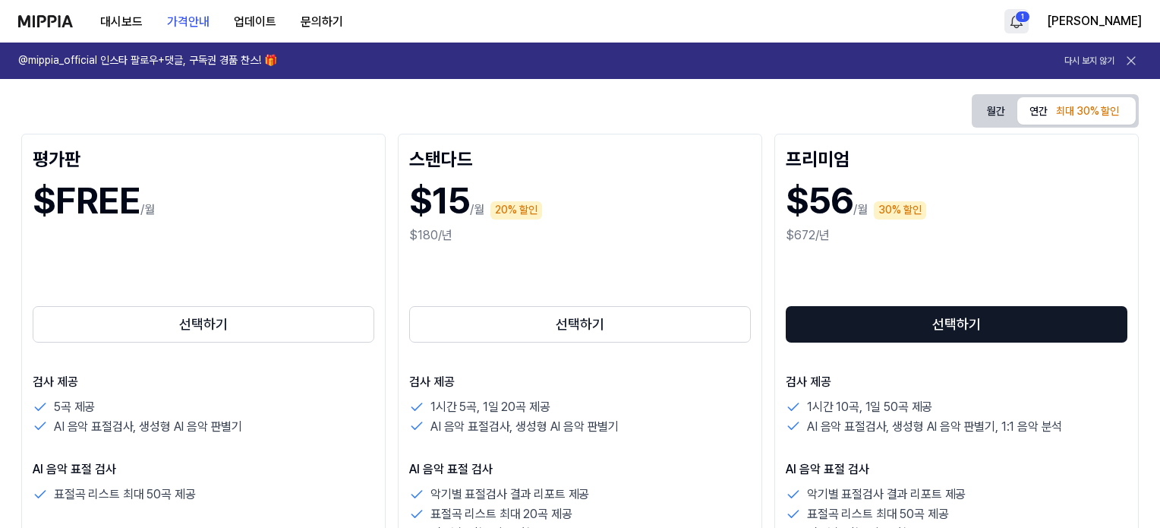
click at [1081, 14] on html "대시보드 가격안내 업데이트 문의하기 1 강석진 @mippia_official 인스타 팔로우+댓글, 구독권 경품 찬스! 🎁 다시 보지 않기 음악…" at bounding box center [580, 112] width 1160 height 528
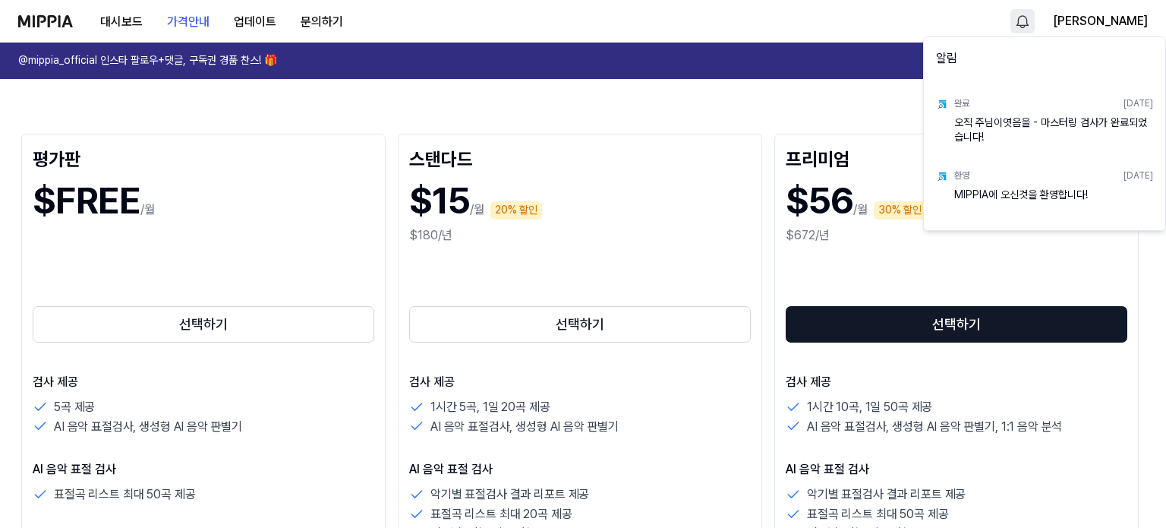
click at [432, 21] on html "대시보드 가격안내 업데이트 문의하기 강석진 @mippia_official 인스타 팔로우+댓글, 구독권 경품 찬스! 🎁 다시 보지 않기 음악 저…" at bounding box center [583, 112] width 1166 height 528
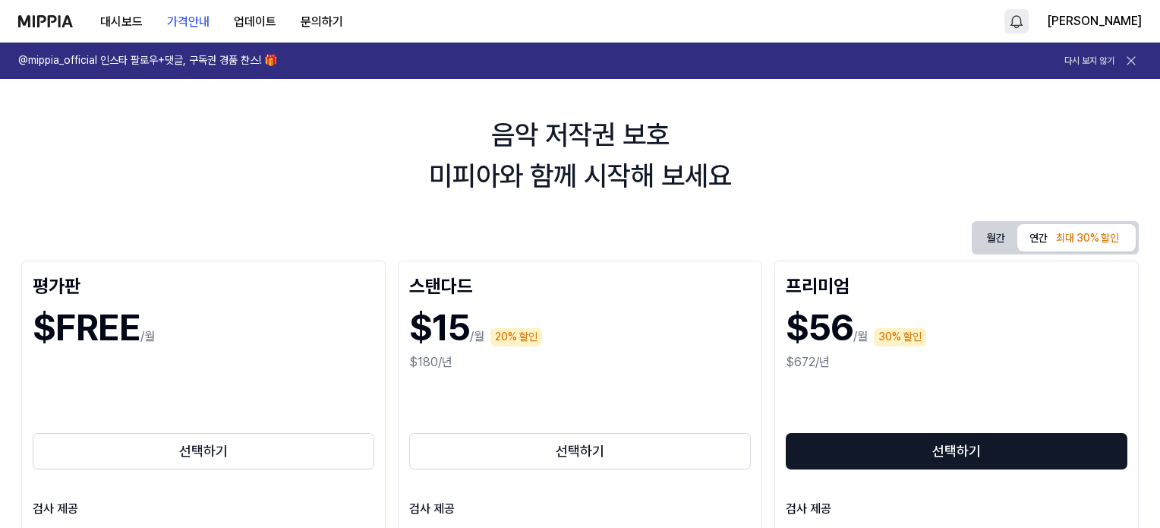
scroll to position [0, 0]
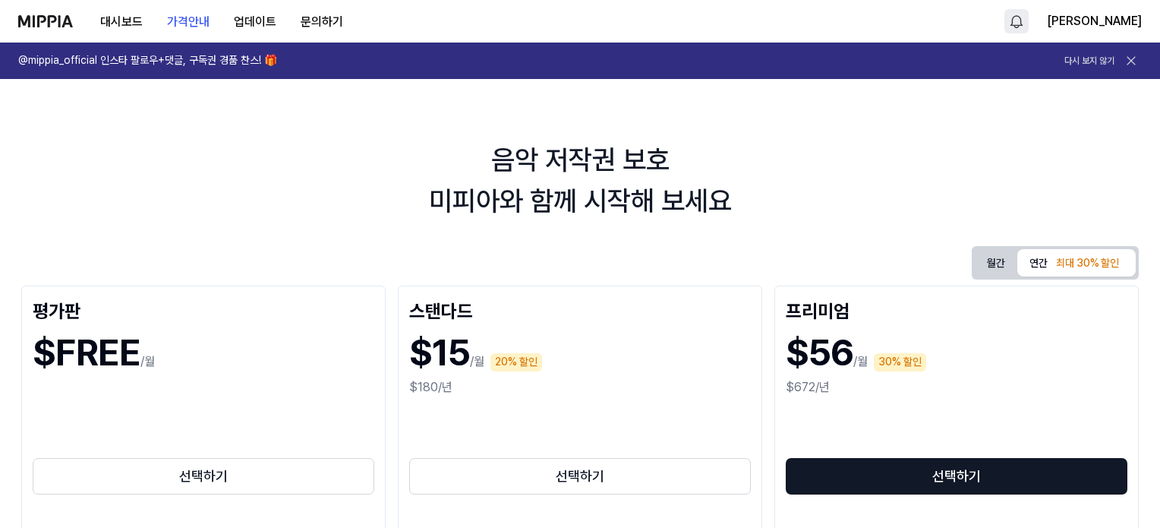
click at [979, 271] on button "월간" at bounding box center [996, 263] width 43 height 24
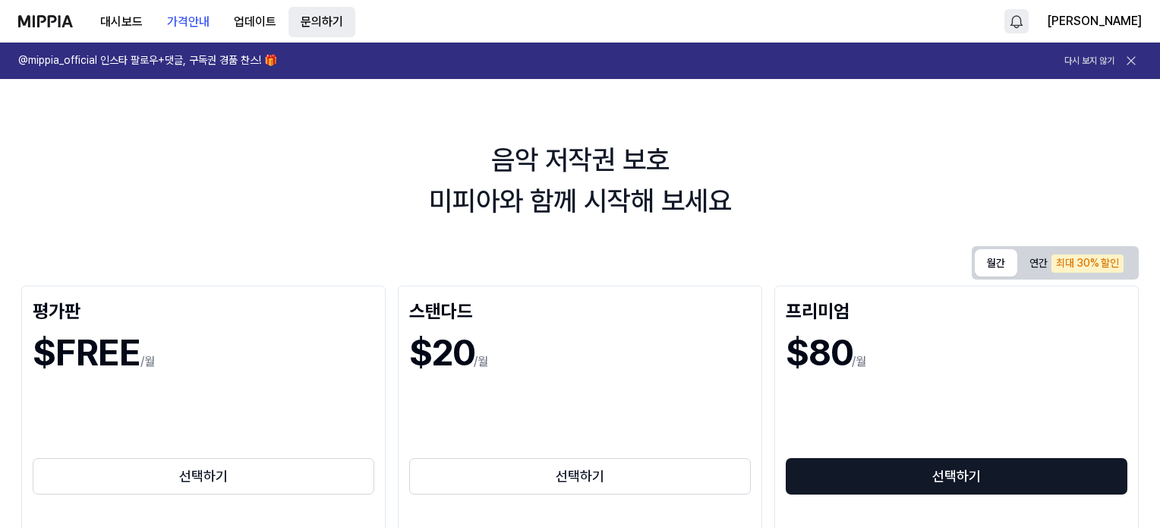
drag, startPoint x: 241, startPoint y: 26, endPoint x: 286, endPoint y: 11, distance: 47.1
click at [241, 25] on button "업데이트" at bounding box center [255, 22] width 67 height 30
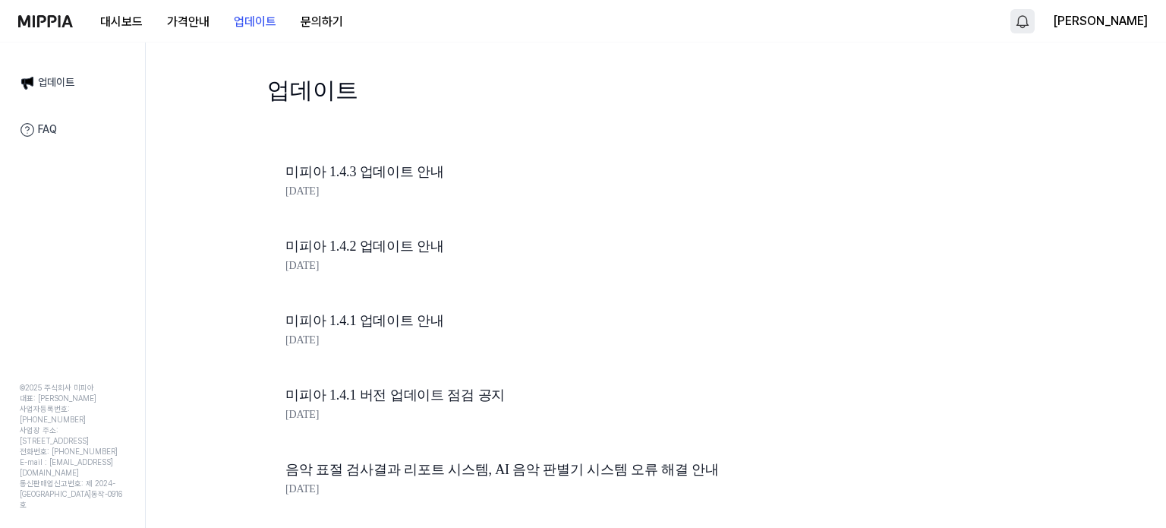
click at [348, 178] on link "미피아 1.4.3 업데이트 안내" at bounding box center [543, 172] width 516 height 22
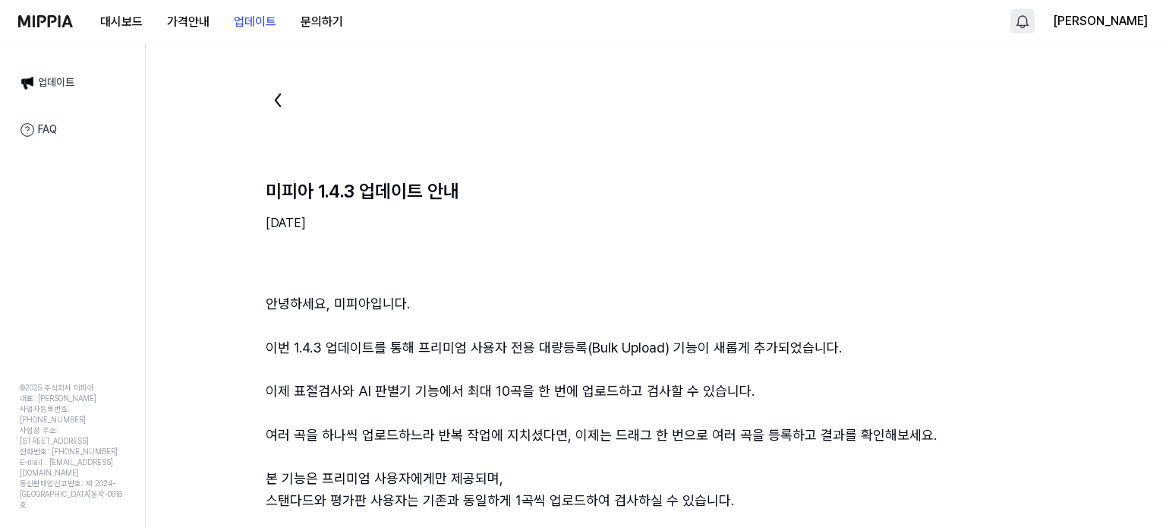
click at [58, 11] on div "대시보드 가격안내 업데이트 문의하기" at bounding box center [186, 21] width 337 height 42
click at [51, 21] on img at bounding box center [45, 21] width 55 height 12
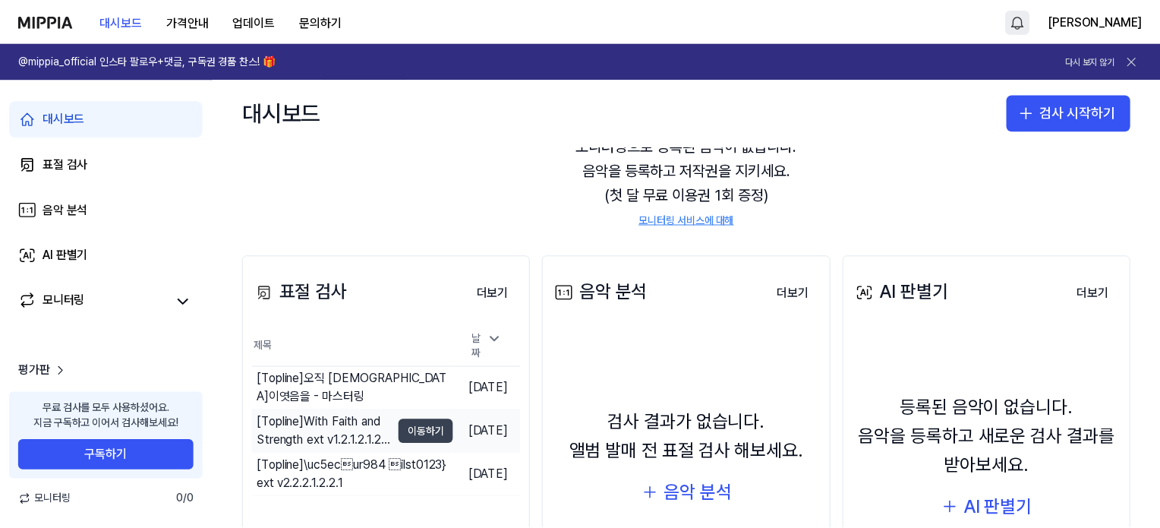
scroll to position [76, 0]
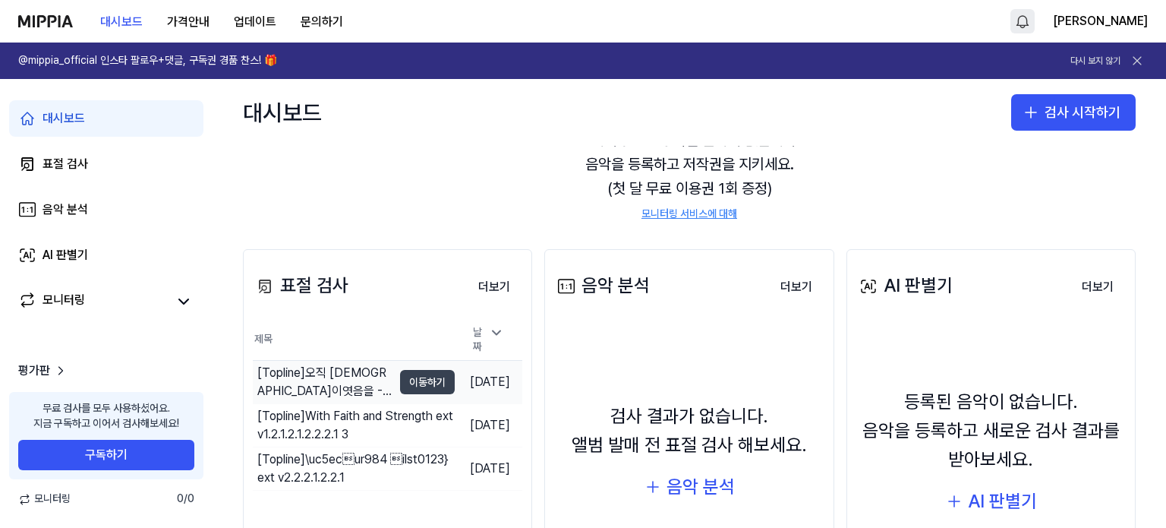
click at [412, 376] on button "이동하기" at bounding box center [427, 382] width 55 height 24
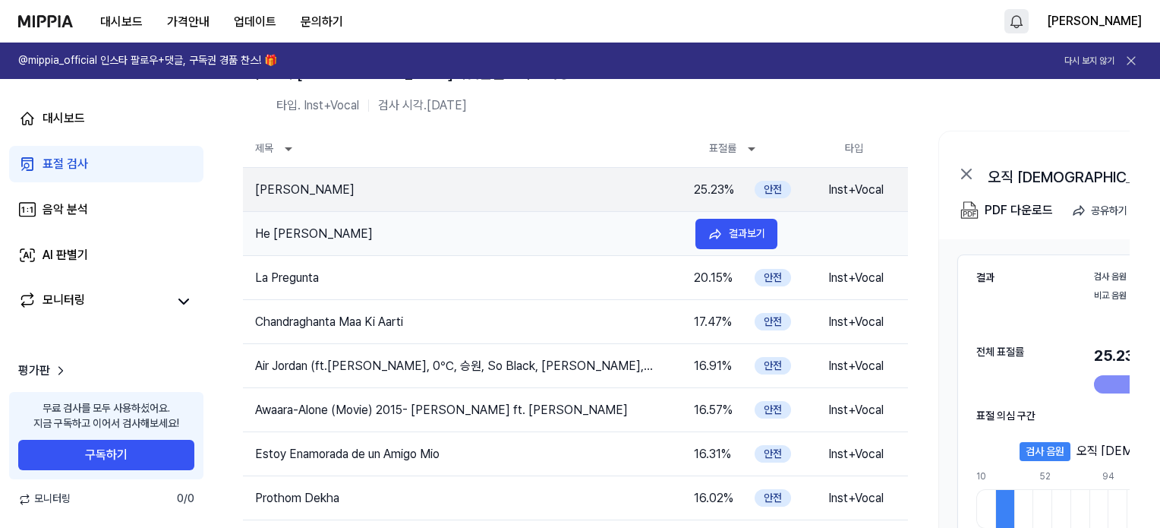
scroll to position [152, 0]
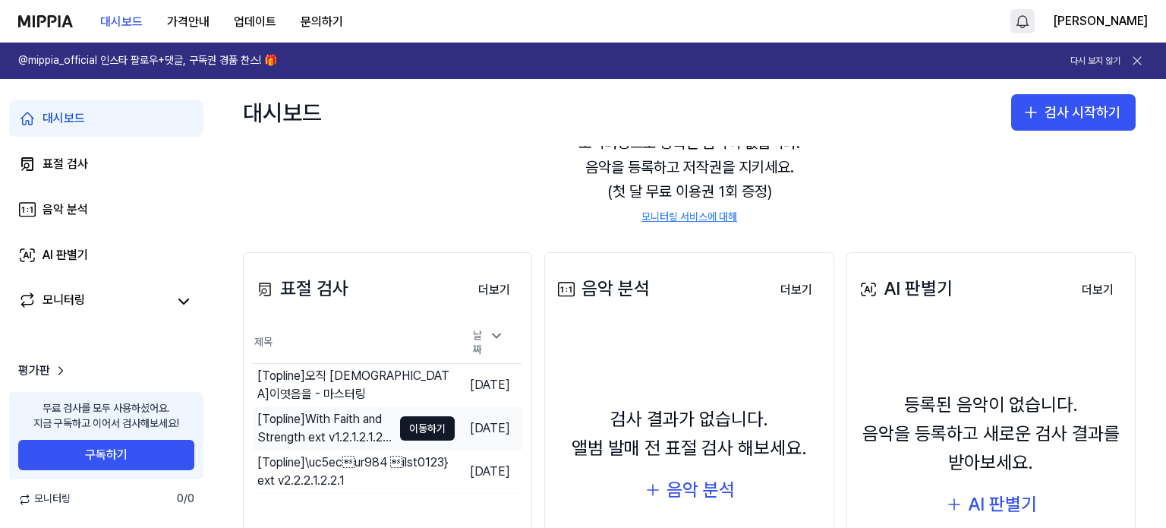
scroll to position [76, 0]
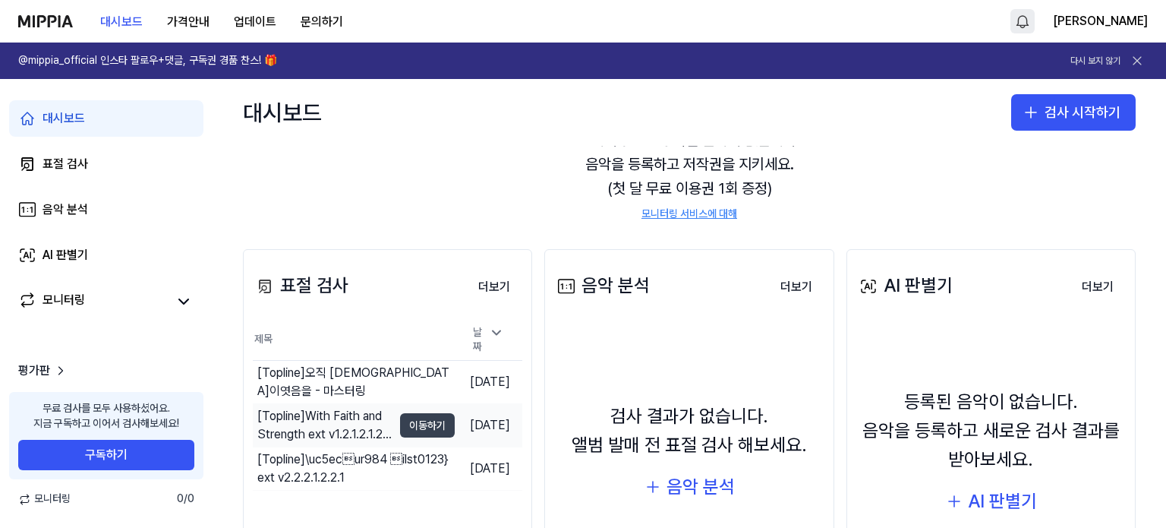
click at [406, 413] on button "이동하기" at bounding box center [427, 425] width 55 height 24
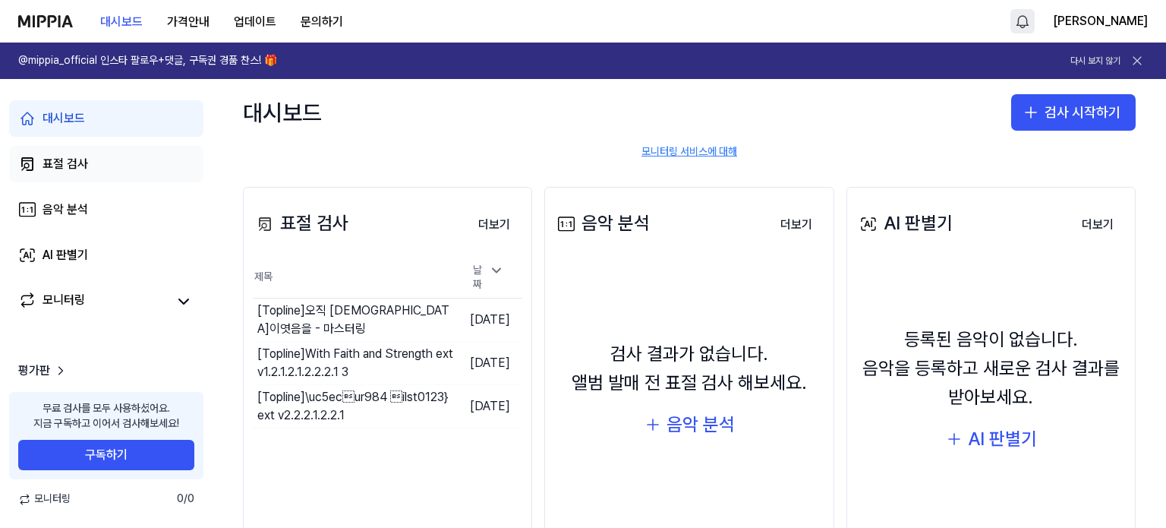
scroll to position [134, 0]
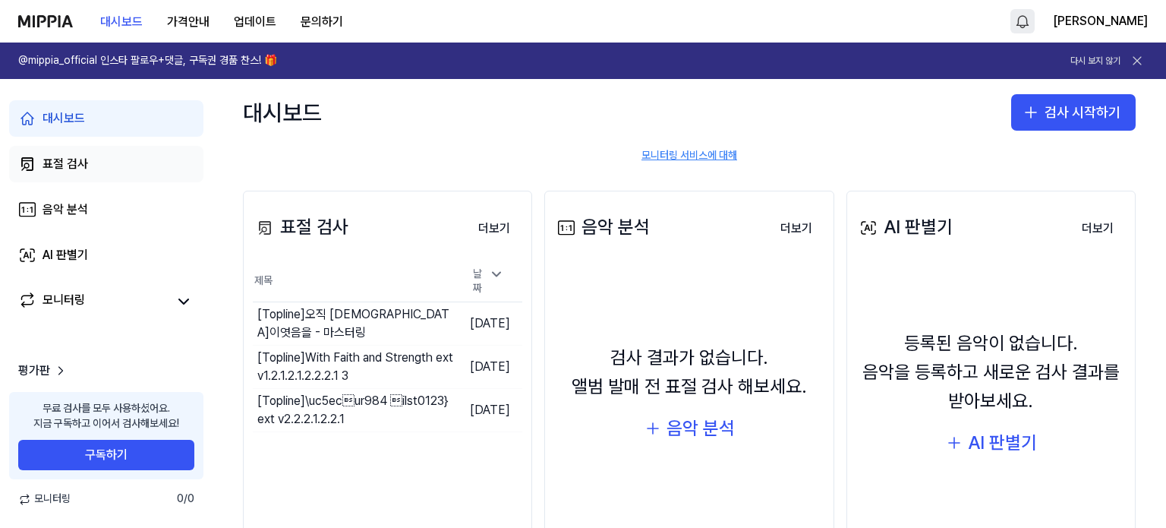
click at [63, 169] on div "표절 검사" at bounding box center [66, 164] width 46 height 18
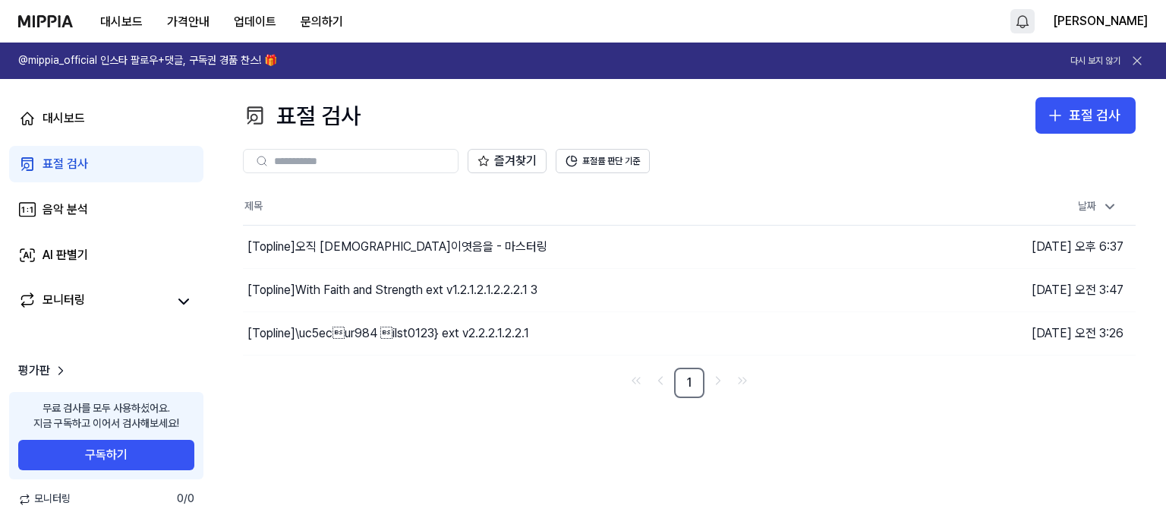
click at [103, 234] on div "대시보드 표절 검사 음악 분석 AI 판별기 모니터링" at bounding box center [106, 209] width 213 height 261
click at [106, 227] on link "음악 분석" at bounding box center [106, 209] width 194 height 36
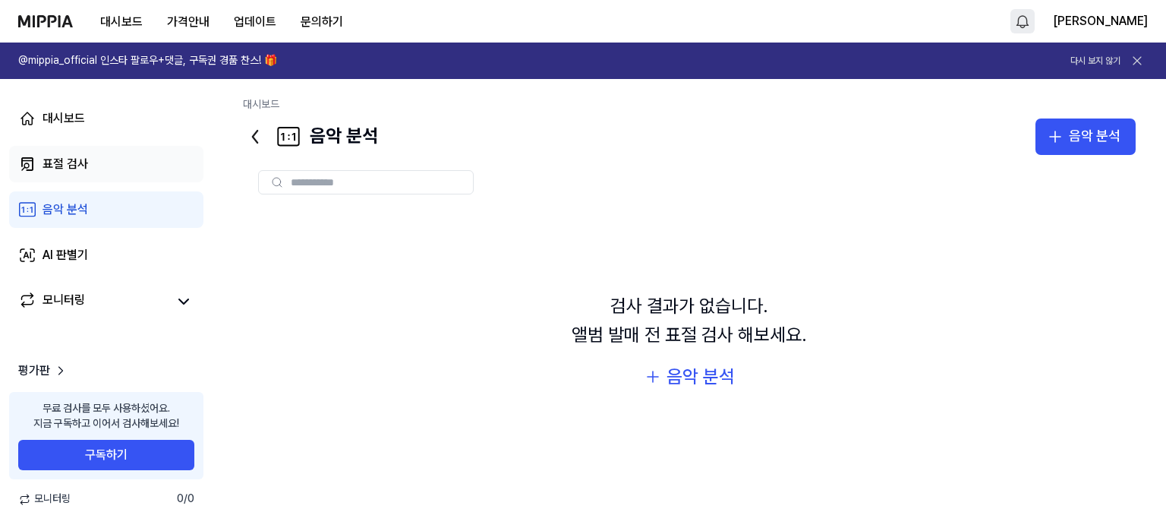
click at [85, 168] on div "표절 검사" at bounding box center [66, 164] width 46 height 18
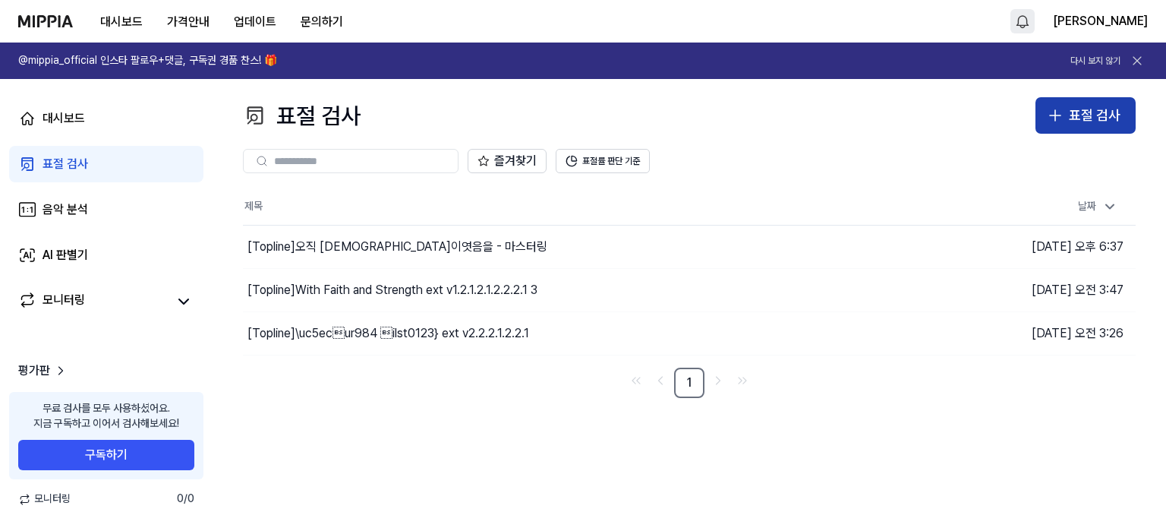
click at [1090, 99] on button "표절 검사" at bounding box center [1086, 115] width 100 height 36
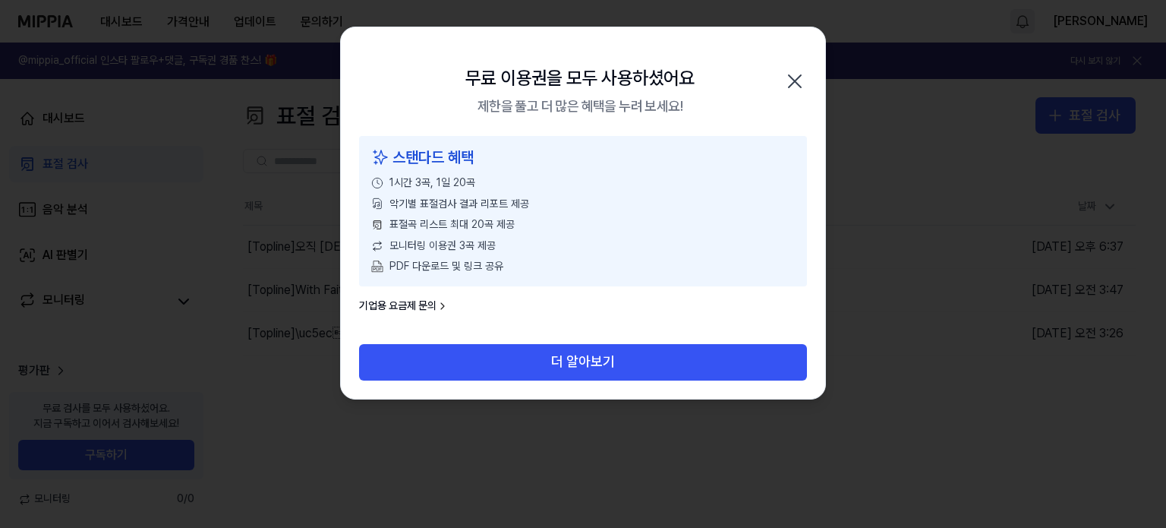
click at [796, 80] on icon "button" at bounding box center [795, 81] width 12 height 12
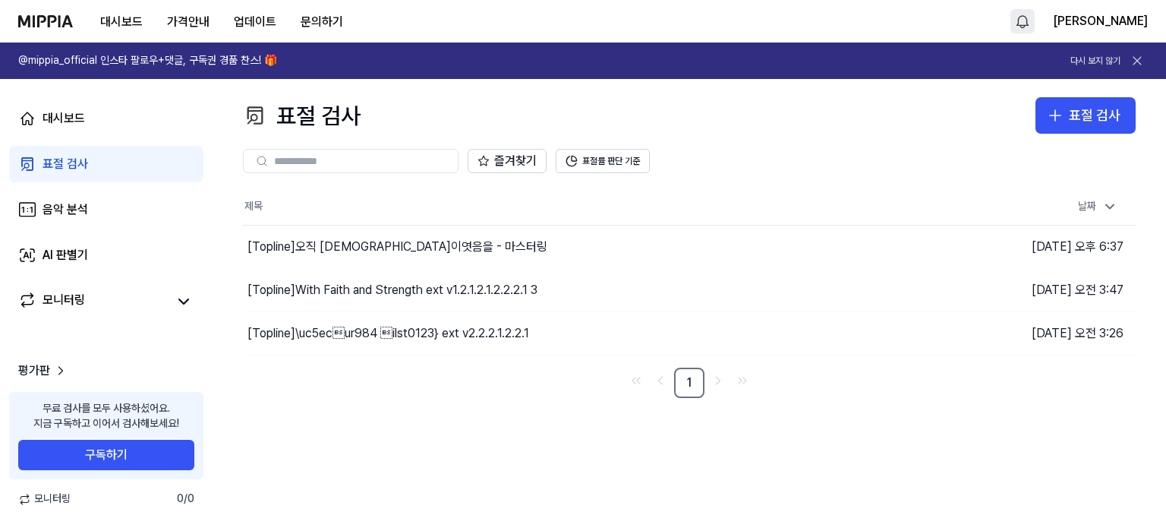
click at [891, 123] on div "표절 검사 표절 검사" at bounding box center [689, 115] width 893 height 36
